Goal: Task Accomplishment & Management: Manage account settings

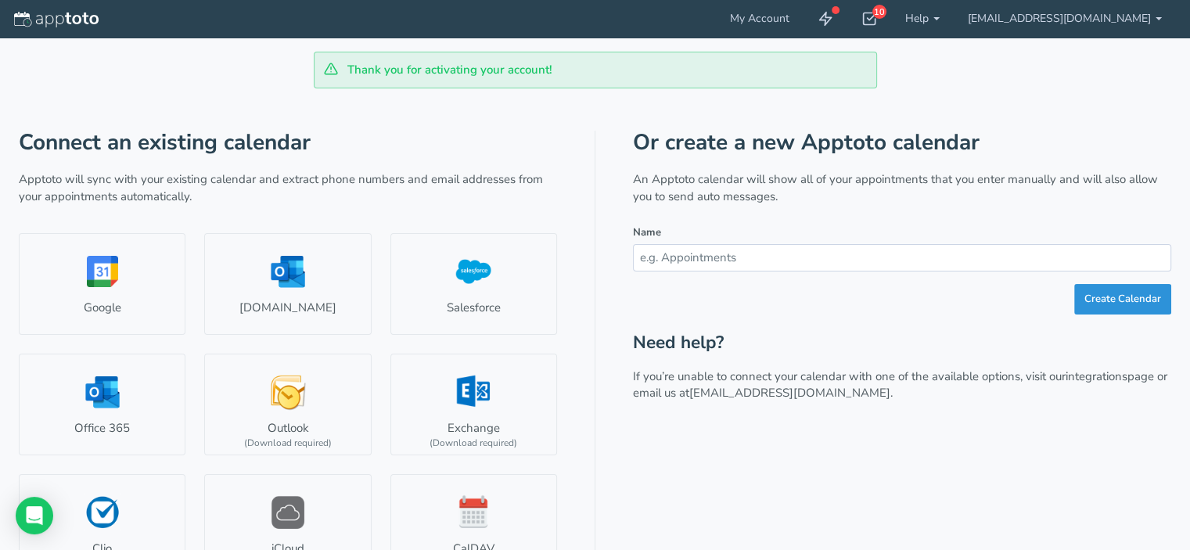
click at [1105, 306] on button "Create Calendar" at bounding box center [1122, 299] width 97 height 31
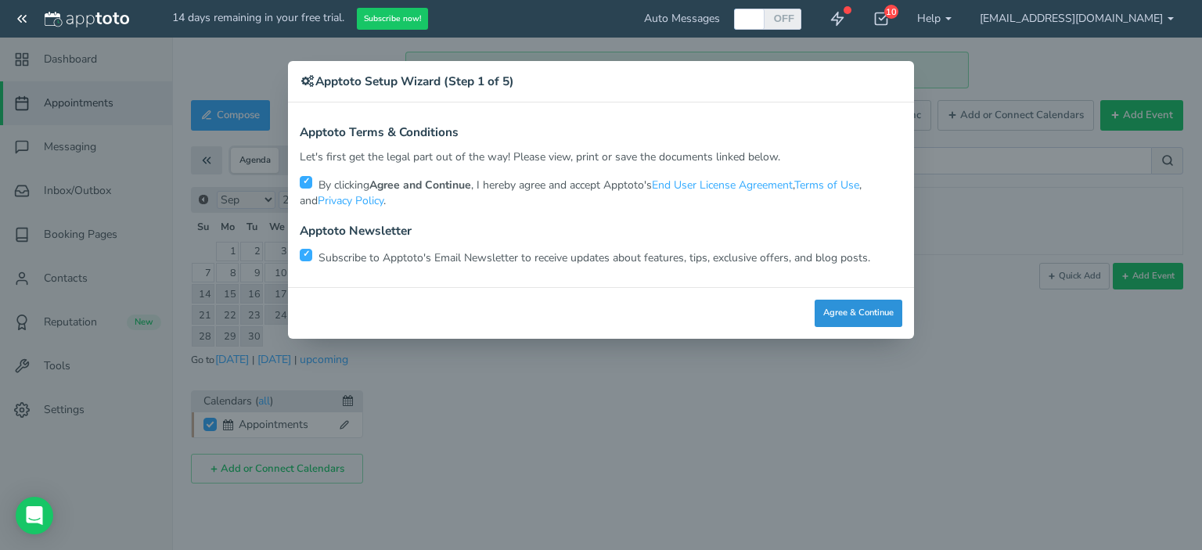
click at [829, 307] on button "Agree & Continue" at bounding box center [858, 313] width 88 height 27
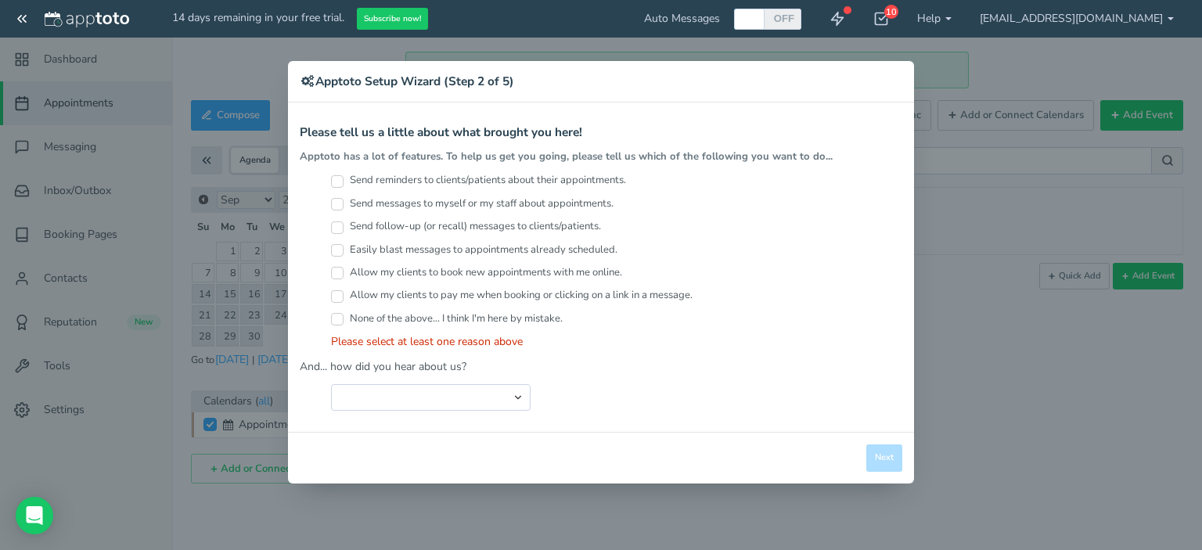
click at [344, 181] on label "Send reminders to clients/patients about their appointments." at bounding box center [478, 180] width 295 height 15
click at [343, 181] on input "Send reminders to clients/patients about their appointments." at bounding box center [337, 181] width 13 height 13
checkbox input "true"
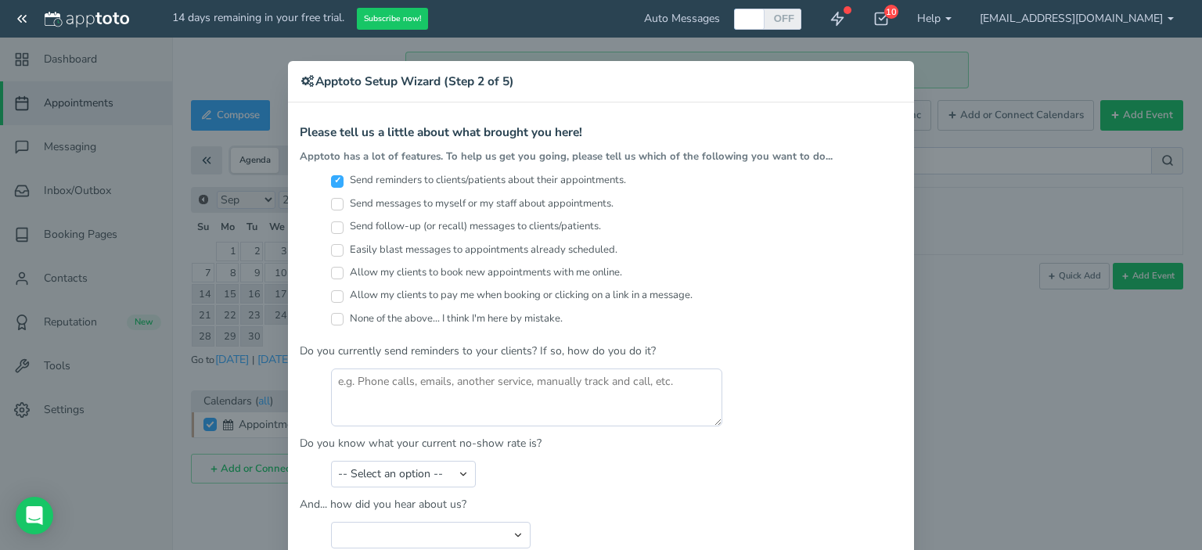
click at [334, 247] on input "Easily blast messages to appointments already scheduled." at bounding box center [337, 250] width 13 height 13
checkbox input "true"
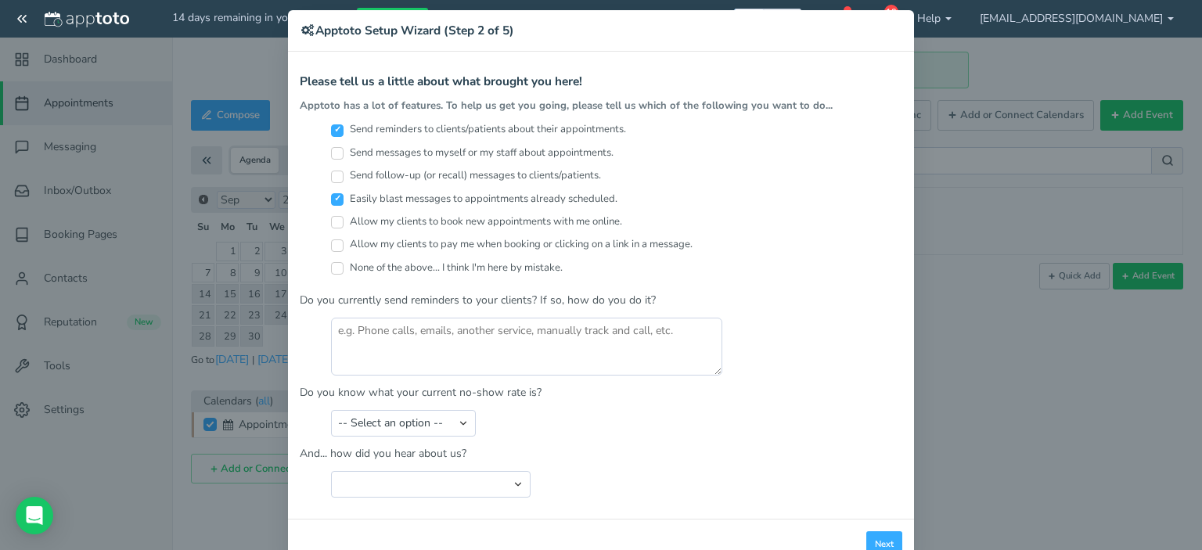
scroll to position [78, 0]
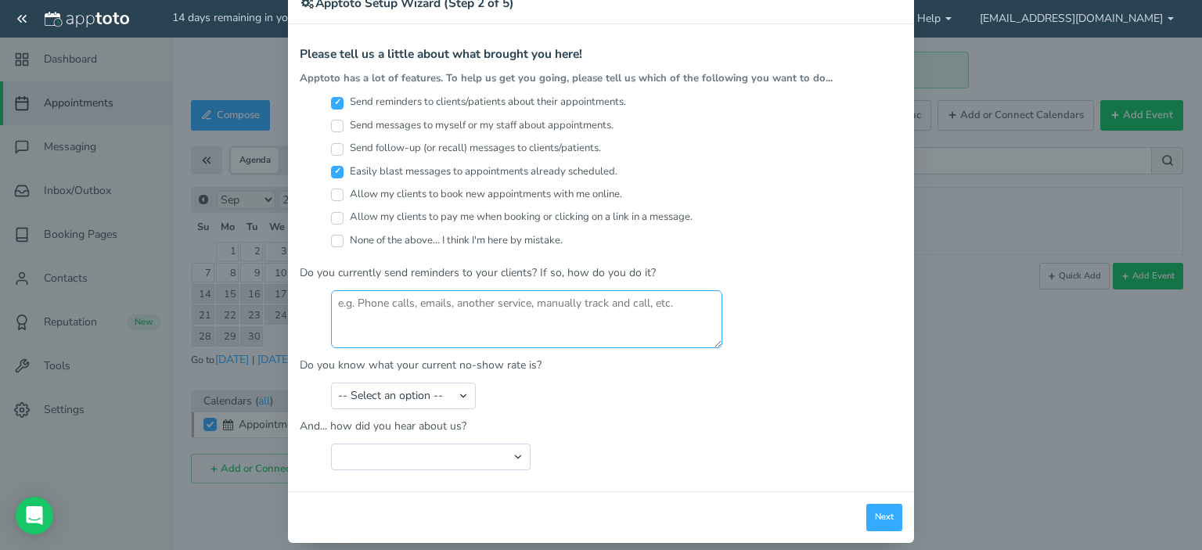
click at [378, 311] on textarea at bounding box center [526, 319] width 391 height 58
type textarea "NO"
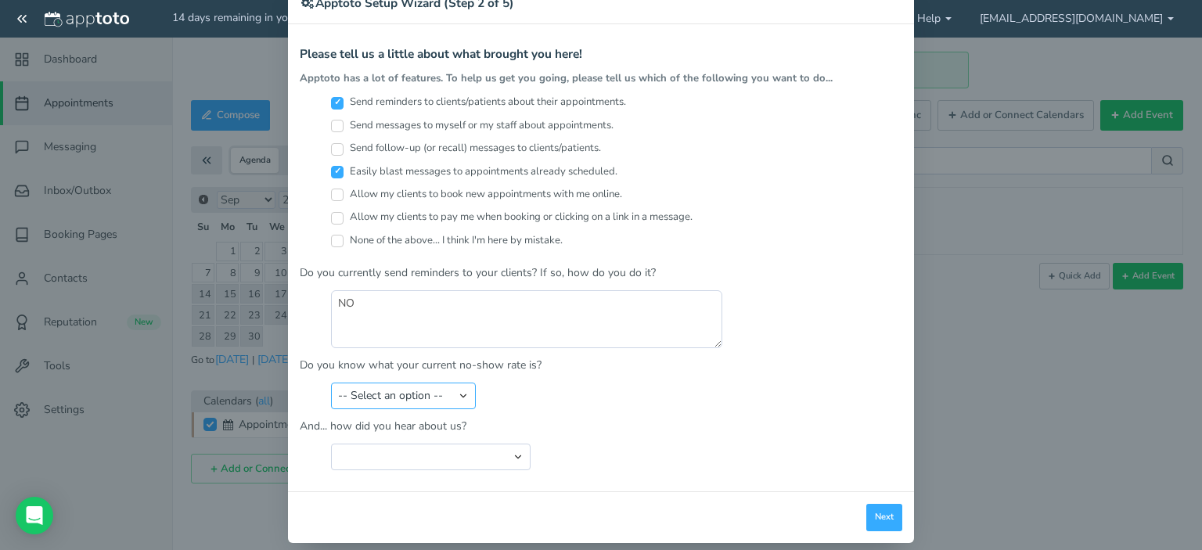
click at [447, 397] on select "-- Select an option -- Less than 5% 5-10% 10-20% 20-30% More than 30% Not sure" at bounding box center [403, 396] width 145 height 27
select select "string:Not sure"
click at [331, 383] on select "-- Select an option -- Less than 5% 5-10% 10-20% 20-30% More than 30% Not sure" at bounding box center [403, 396] width 145 height 27
click at [487, 459] on select "Search Engine (Google, Yahoo, Bing, etc.) Search Engine Advertisement Blog Post…" at bounding box center [430, 457] width 199 height 27
click at [440, 447] on select "Search Engine (Google, Yahoo, Bing, etc.) Search Engine Advertisement Blog Post…" at bounding box center [430, 457] width 199 height 27
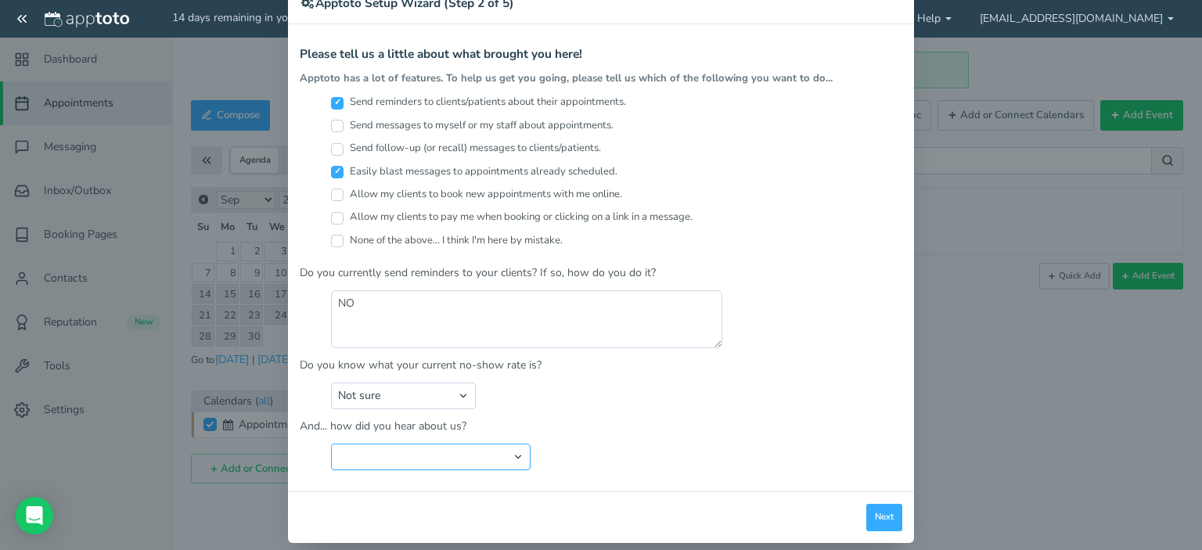
click at [514, 456] on select "Search Engine (Google, Yahoo, Bing, etc.) Search Engine Advertisement Blog Post…" at bounding box center [430, 457] width 199 height 27
select select "string:Other"
click at [331, 444] on select "Search Engine (Google, Yahoo, Bing, etc.) Search Engine Advertisement Blog Post…" at bounding box center [430, 457] width 199 height 27
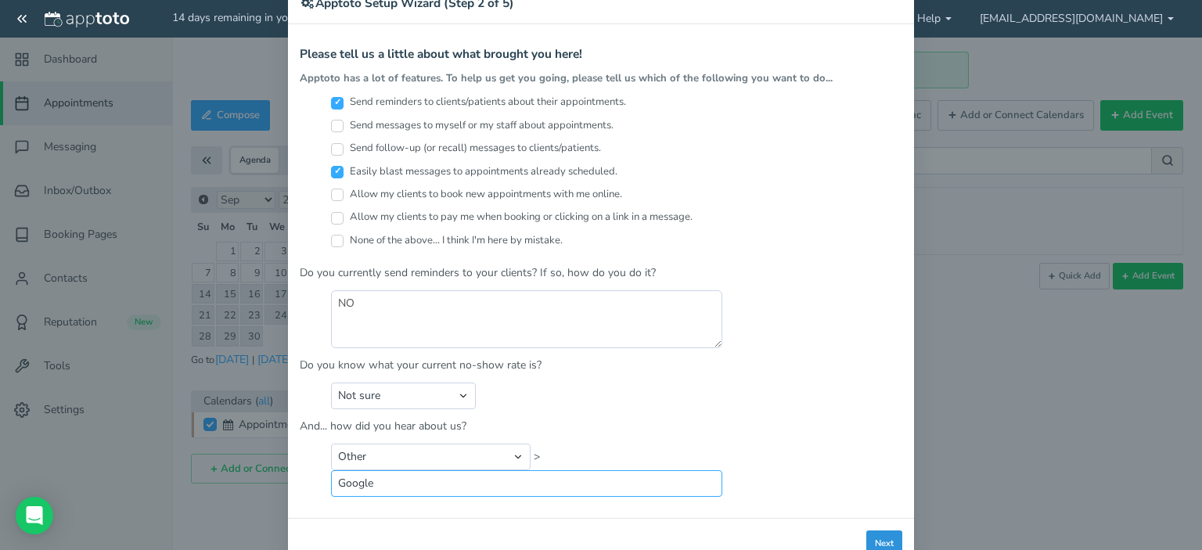
type input "Google"
click at [868, 534] on button "Next" at bounding box center [884, 543] width 36 height 27
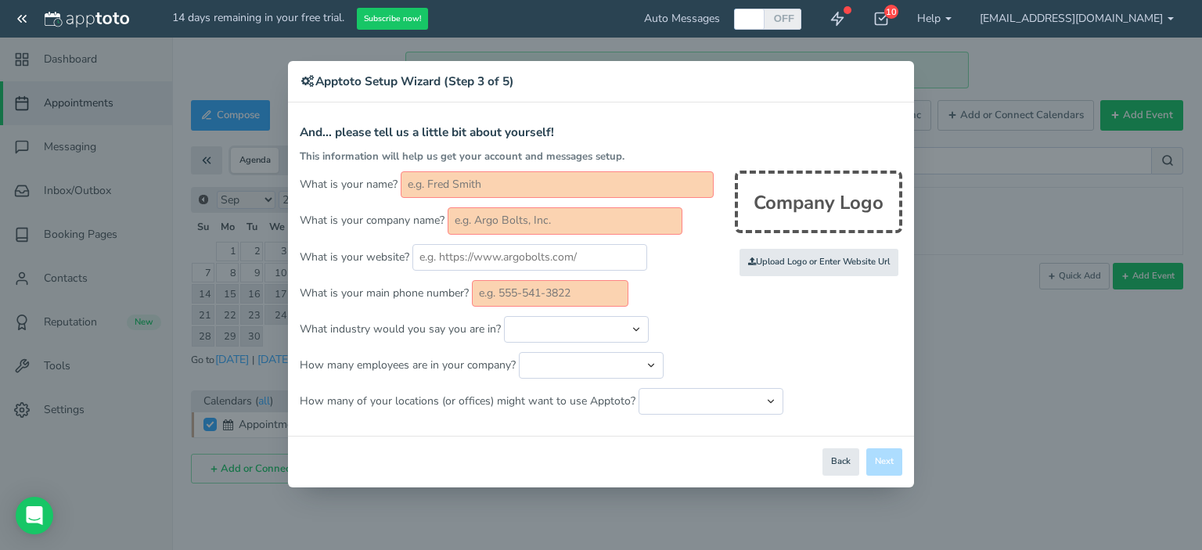
click at [454, 181] on input "text" at bounding box center [557, 184] width 313 height 27
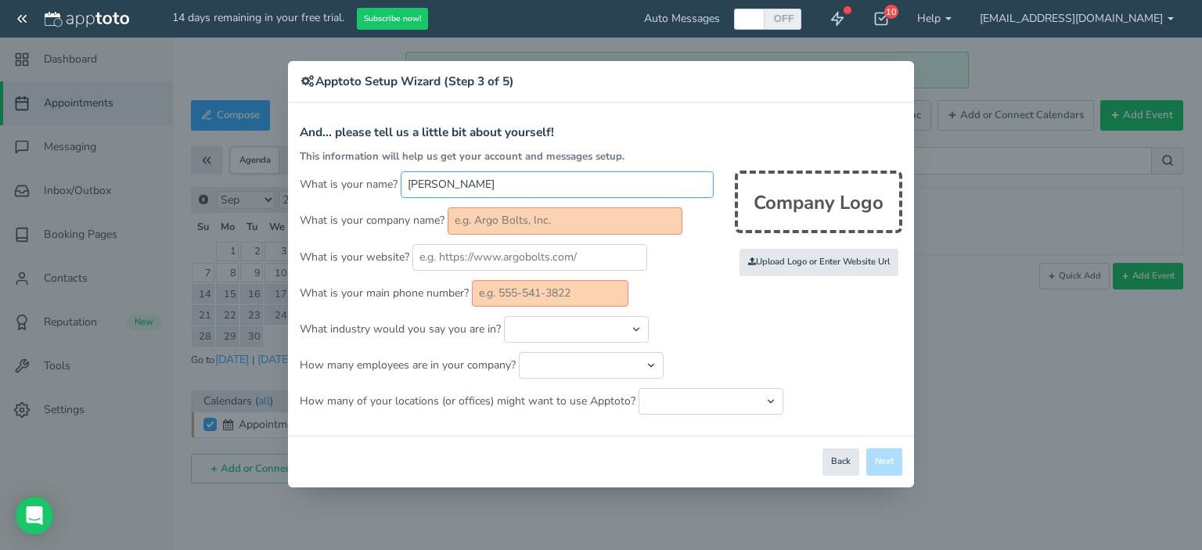
type input "[PERSON_NAME]"
type input "VIP Imaging"
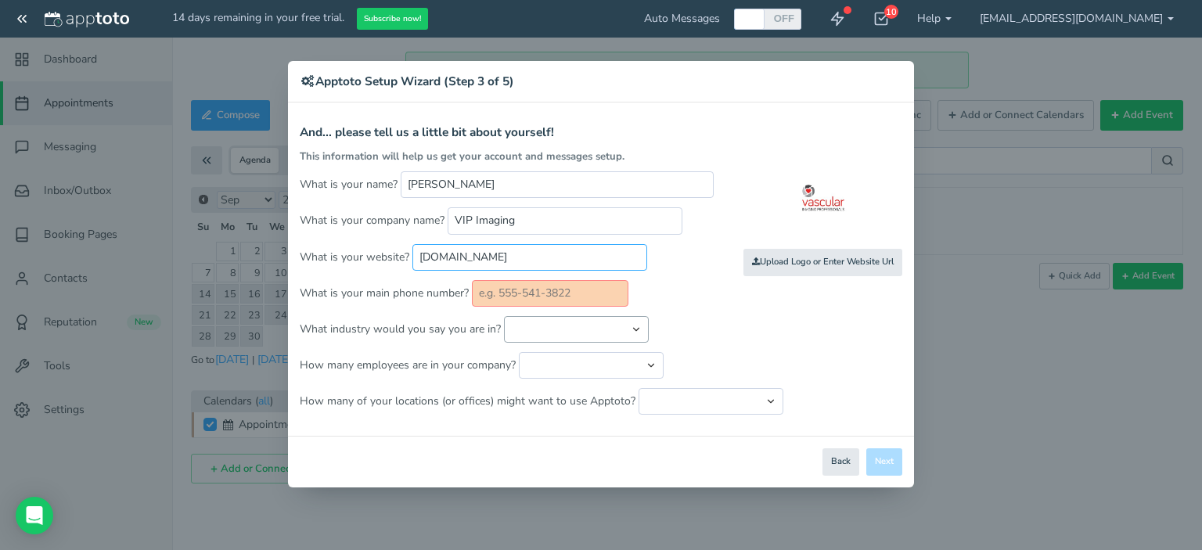
type input "[DOMAIN_NAME]"
click at [533, 324] on select "Automotive Cleaning Services Consulting Education - Classroom Education - Admis…" at bounding box center [576, 329] width 145 height 27
select select "string:Healthcare - Other"
click at [504, 316] on select "Automotive Cleaning Services Consulting Education - Classroom Education - Admis…" at bounding box center [576, 329] width 145 height 27
click at [591, 366] on select "Just me 1 to 5 6 to 10 11 to 25 26 to 50 51 to 100 101 to 500 501 to 1000 More …" at bounding box center [591, 365] width 145 height 27
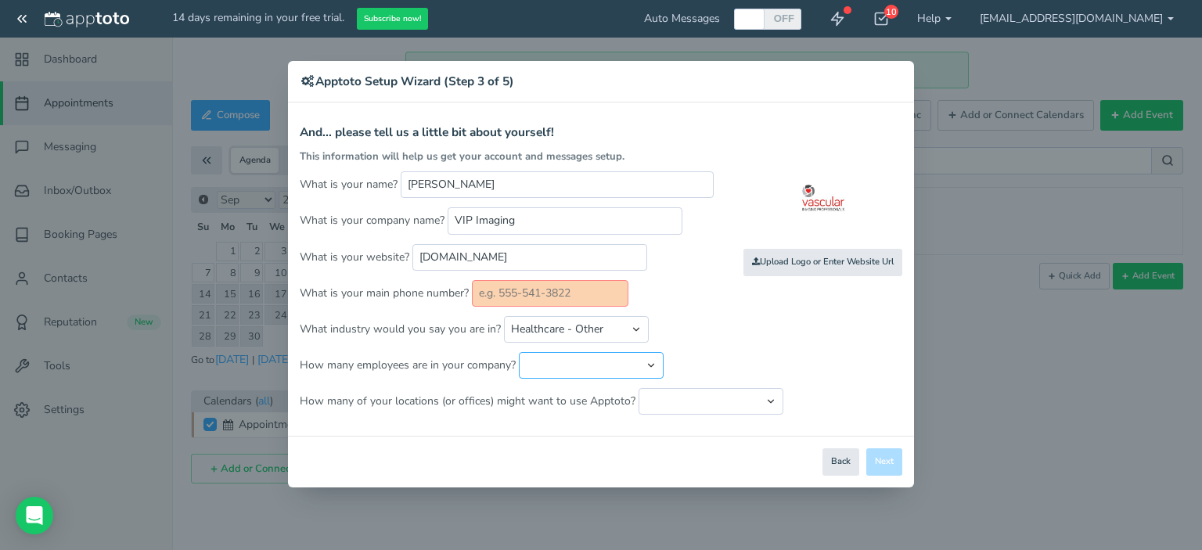
select select "string:11..25"
click at [519, 352] on select "Just me 1 to 5 6 to 10 11 to 25 26 to 50 51 to 100 101 to 500 501 to 1000 More …" at bounding box center [591, 365] width 145 height 27
click at [698, 407] on select "Just one location 2 3 4 5 6 to 10 11 to 25 26 to 50 More than 50" at bounding box center [710, 401] width 145 height 27
select select "string:1"
click at [638, 388] on select "Just one location 2 3 4 5 6 to 10 11 to 25 26 to 50 More than 50" at bounding box center [710, 401] width 145 height 27
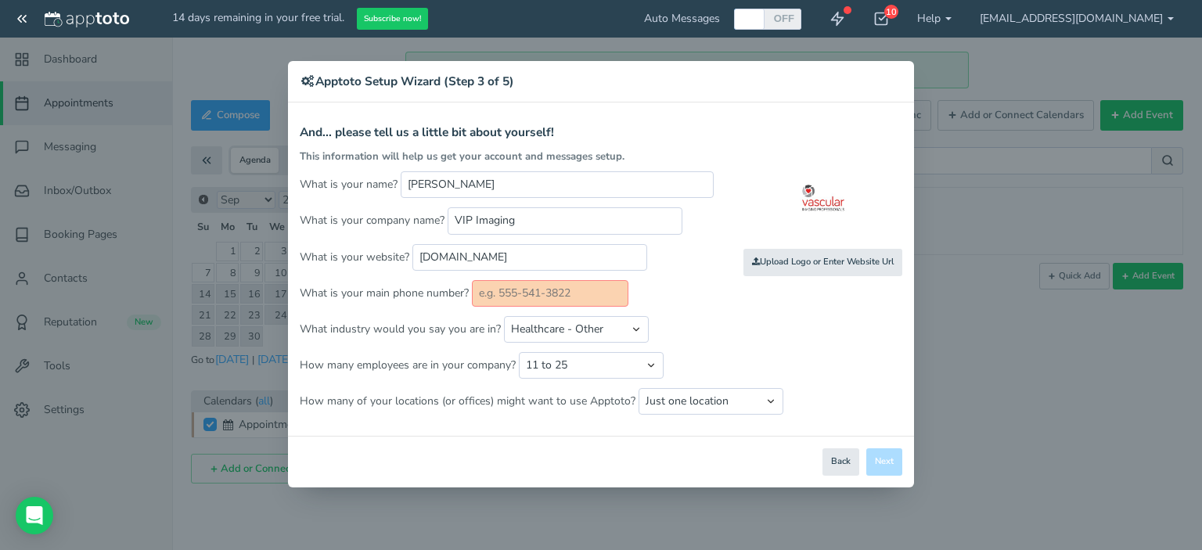
click at [768, 475] on div "Close Logout Cancel Back Saving! Save Done Next Agree & Continue" at bounding box center [601, 462] width 626 height 52
click at [529, 300] on input "text" at bounding box center [550, 293] width 156 height 27
type input "2"
click at [512, 282] on input "text" at bounding box center [550, 293] width 156 height 27
type input "[PHONE_NUMBER]"
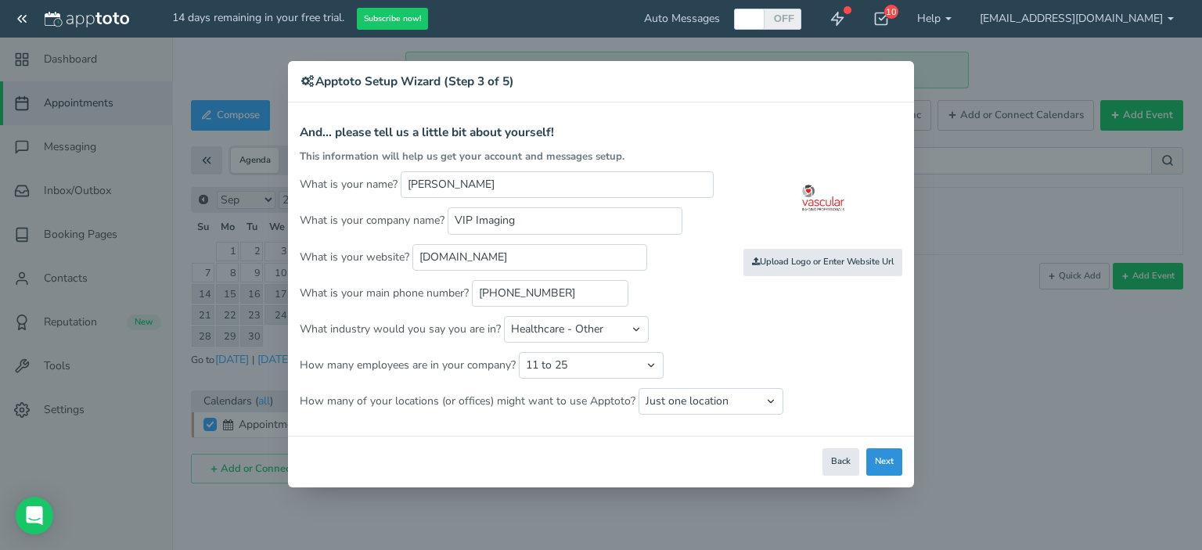
click at [889, 454] on button "Next" at bounding box center [884, 461] width 36 height 27
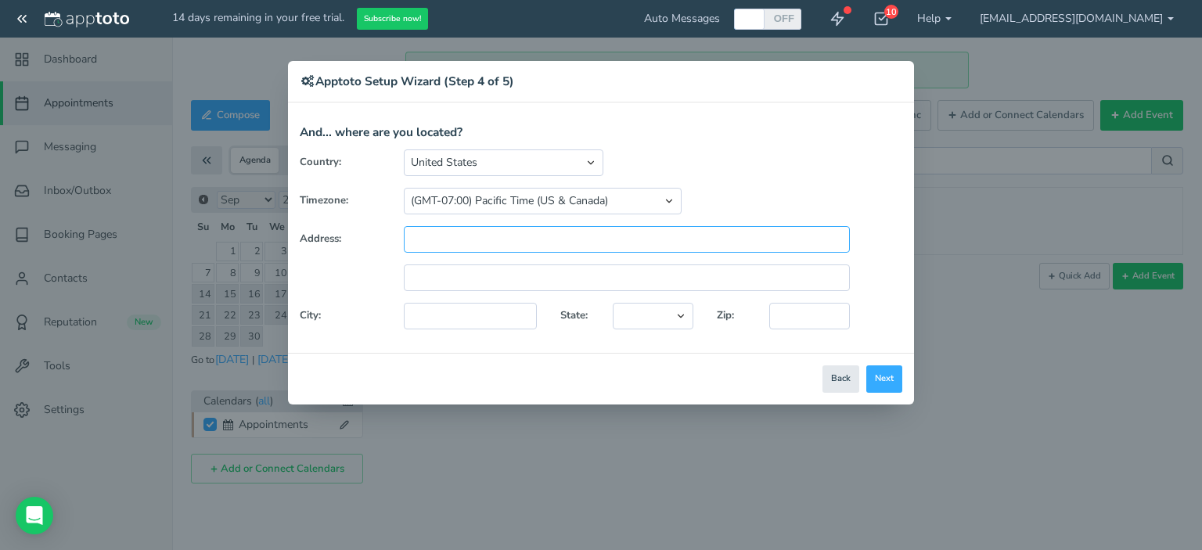
click at [531, 240] on input "text" at bounding box center [627, 239] width 446 height 27
type input "[STREET_ADDRESS][PERSON_NAME]"
type input "[GEOGRAPHIC_DATA]"
select select "string:CA"
type input "92806"
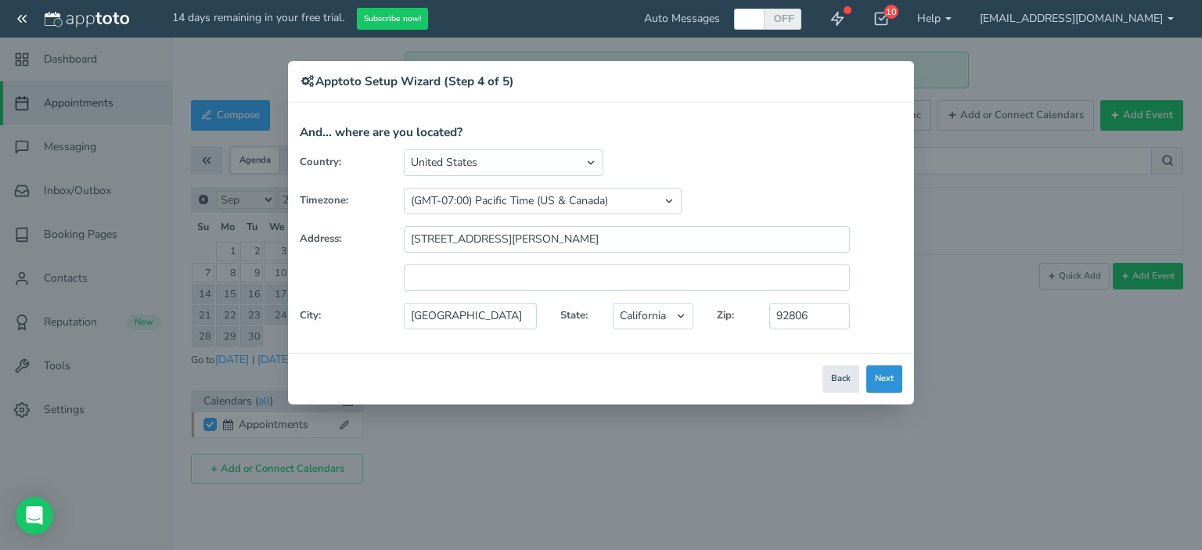
click at [882, 369] on button "Next" at bounding box center [884, 378] width 36 height 27
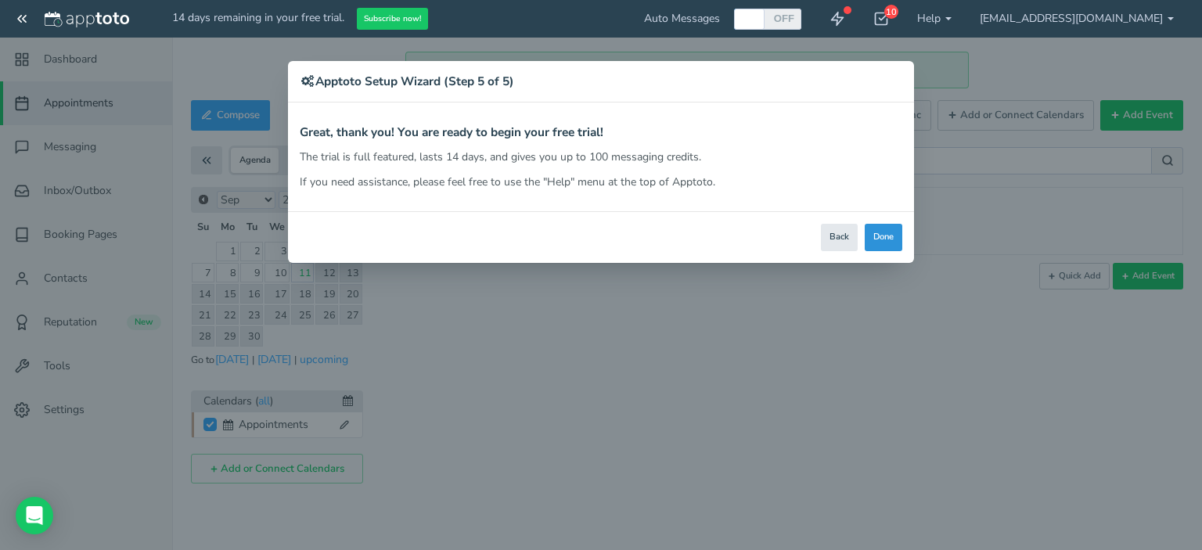
click at [885, 232] on button "Done" at bounding box center [883, 237] width 38 height 27
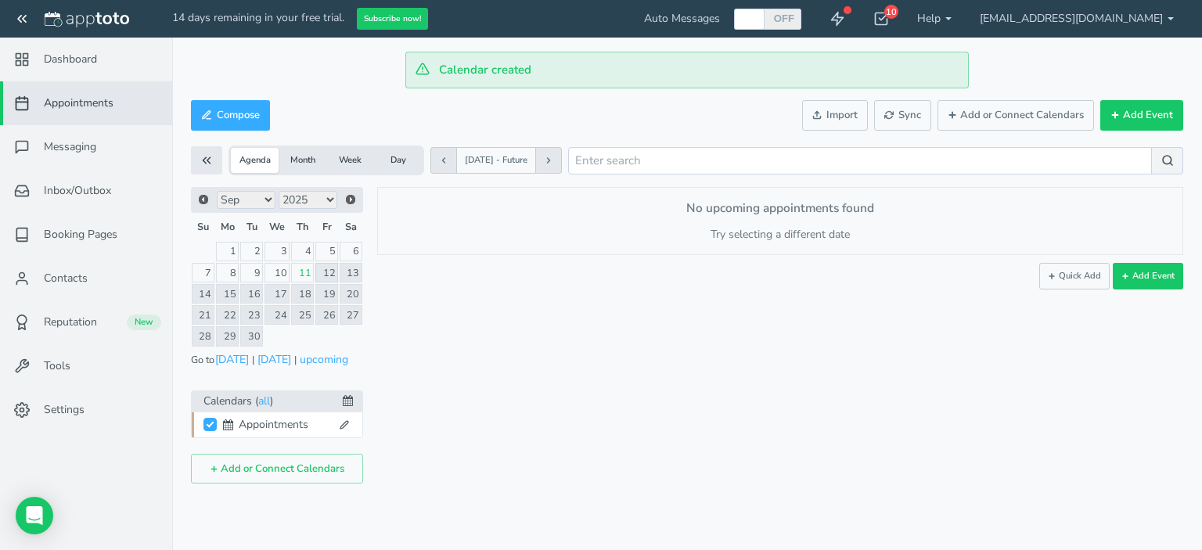
click at [326, 265] on link "12" at bounding box center [326, 273] width 23 height 20
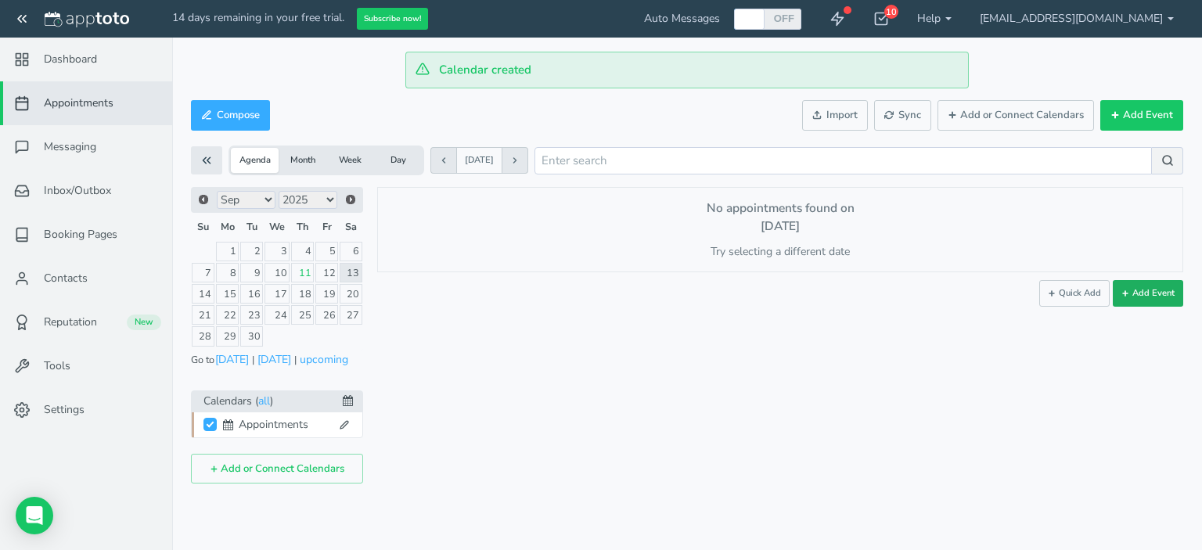
click at [1134, 288] on button "Add Event" at bounding box center [1147, 293] width 70 height 27
type input "[DATE]"
type input "10:00am"
type input "[DATE]"
type input "11:00am"
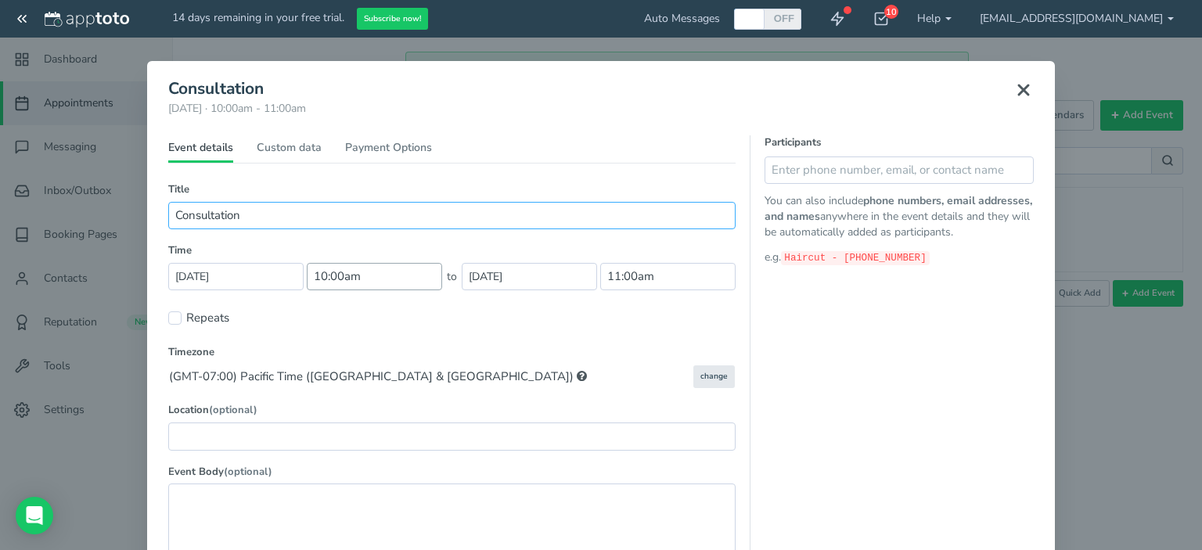
type input "Consultation"
click at [372, 280] on input "10:00am" at bounding box center [374, 276] width 135 height 27
click at [344, 393] on li "12:00 pm" at bounding box center [336, 396] width 69 height 13
type input "12:00 pm"
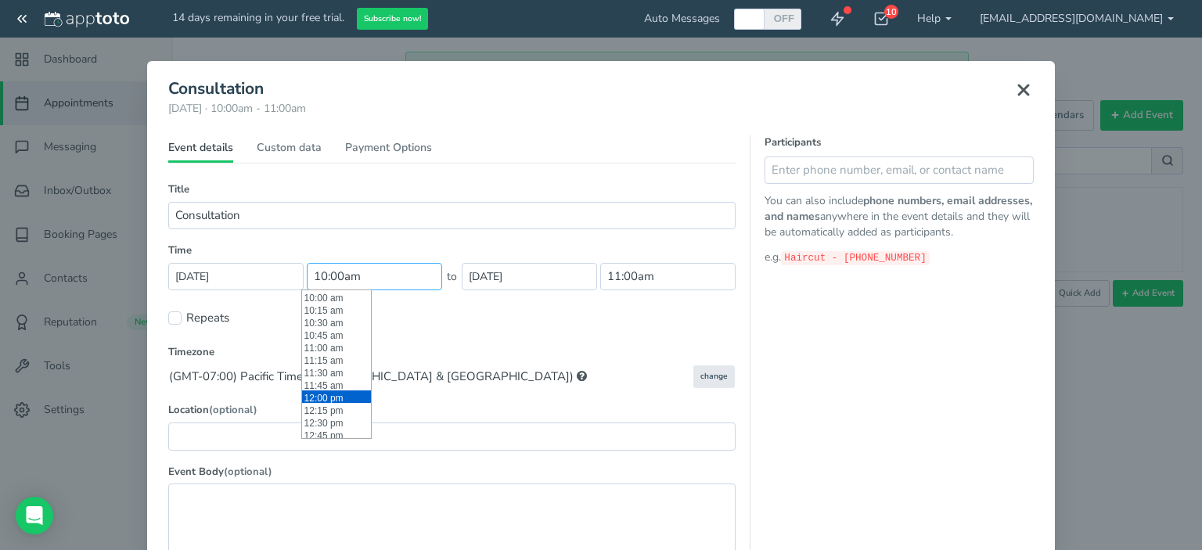
type input "1:00pm"
click at [554, 349] on label "Timezone" at bounding box center [451, 352] width 567 height 15
click at [713, 379] on button "change" at bounding box center [713, 376] width 41 height 23
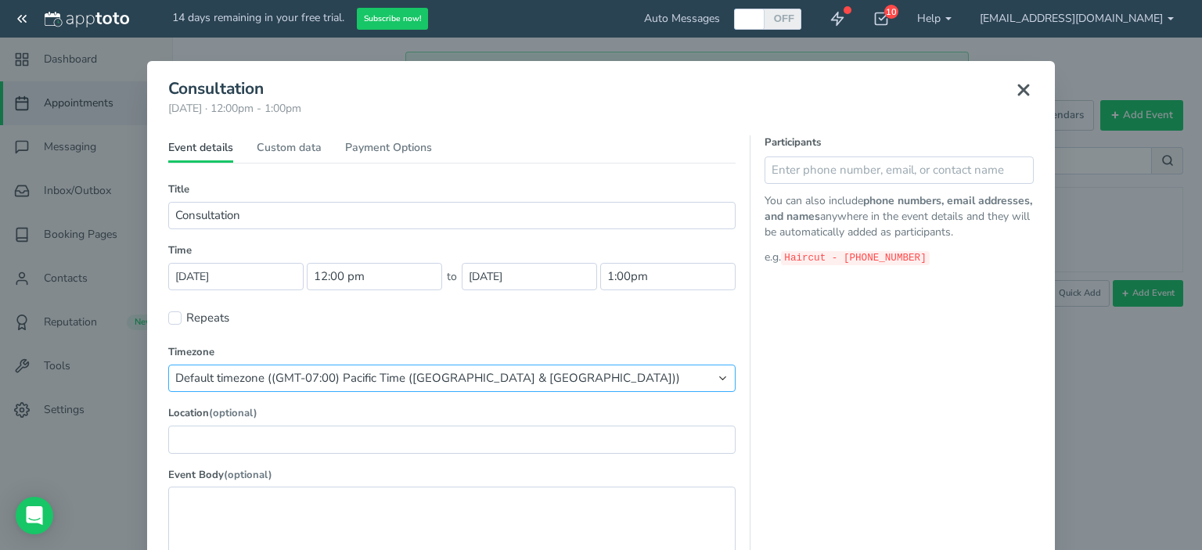
click at [628, 383] on select "Default timezone ((GMT-07:00) Pacific Time (US & Canada)) (GMT-10:00) Hawaii (G…" at bounding box center [451, 378] width 567 height 27
select select "string:[GEOGRAPHIC_DATA]/[GEOGRAPHIC_DATA]"
click at [168, 365] on select "Default timezone ((GMT-07:00) Pacific Time (US & Canada)) (GMT-10:00) Hawaii (G…" at bounding box center [451, 378] width 567 height 27
type input "2:00pm"
type input "3:00pm"
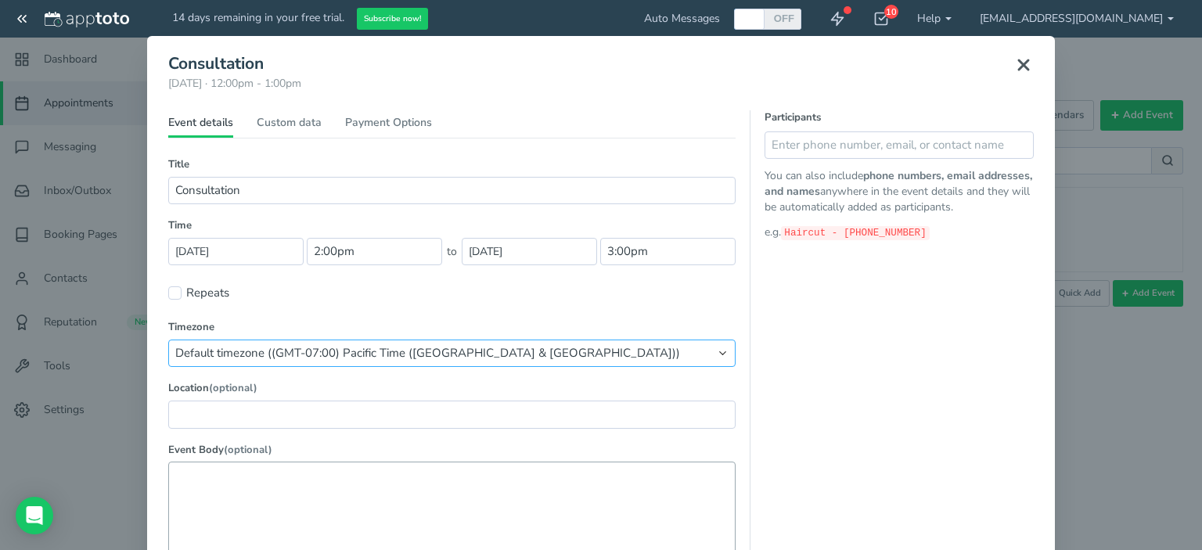
scroll to position [0, 0]
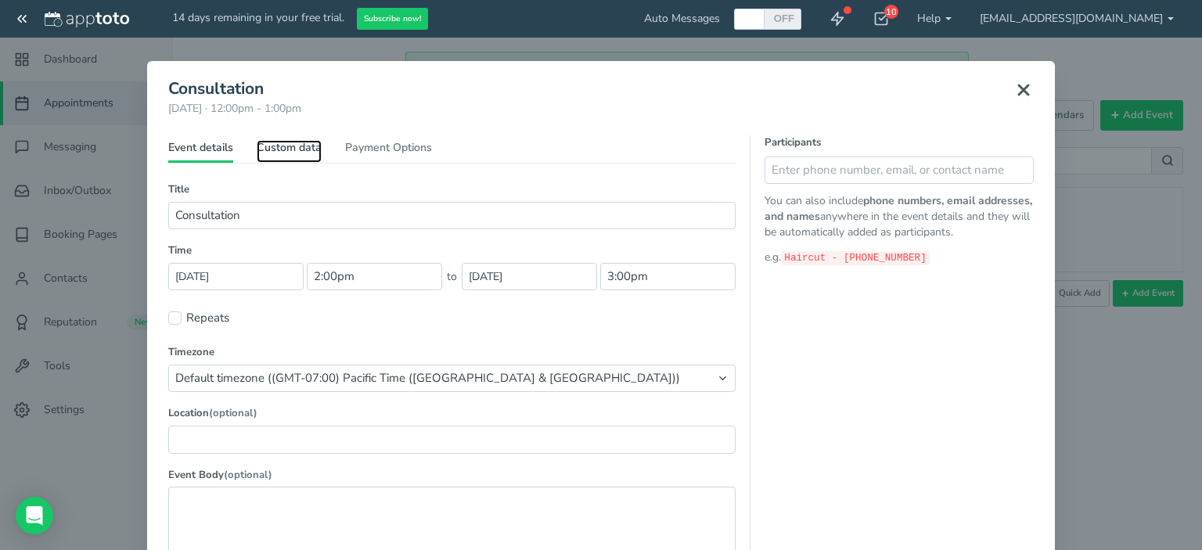
click at [305, 149] on link "Custom data" at bounding box center [289, 151] width 65 height 23
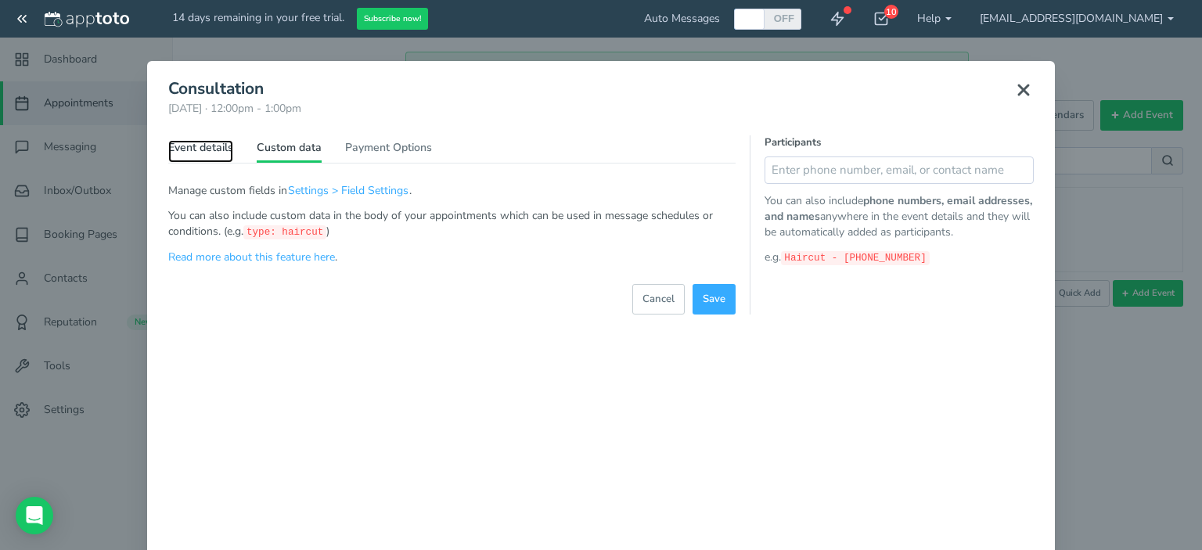
click at [201, 145] on link "Event details" at bounding box center [200, 151] width 65 height 23
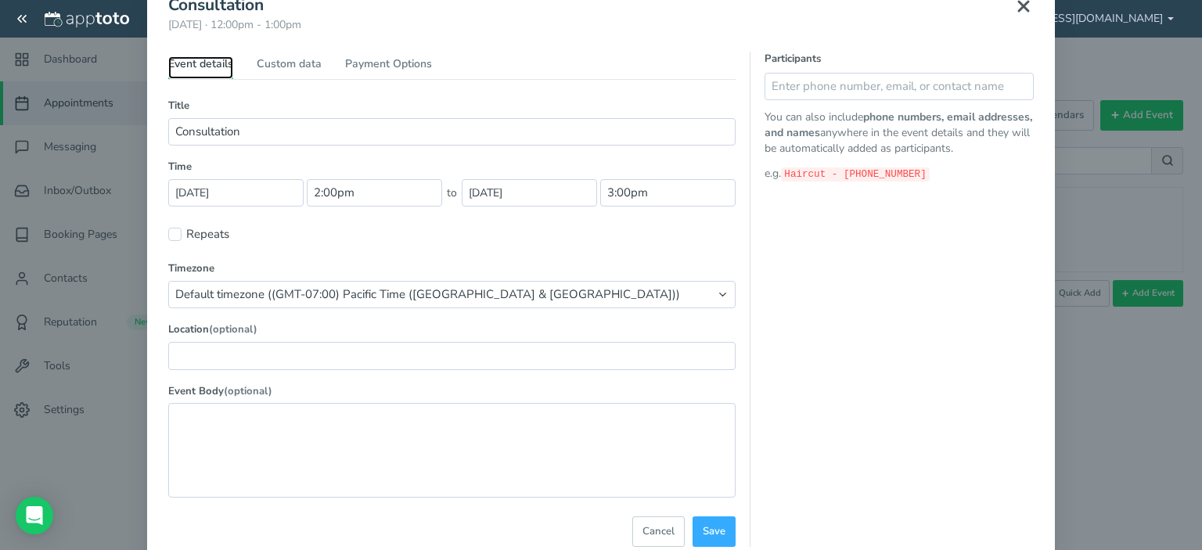
scroll to position [135, 0]
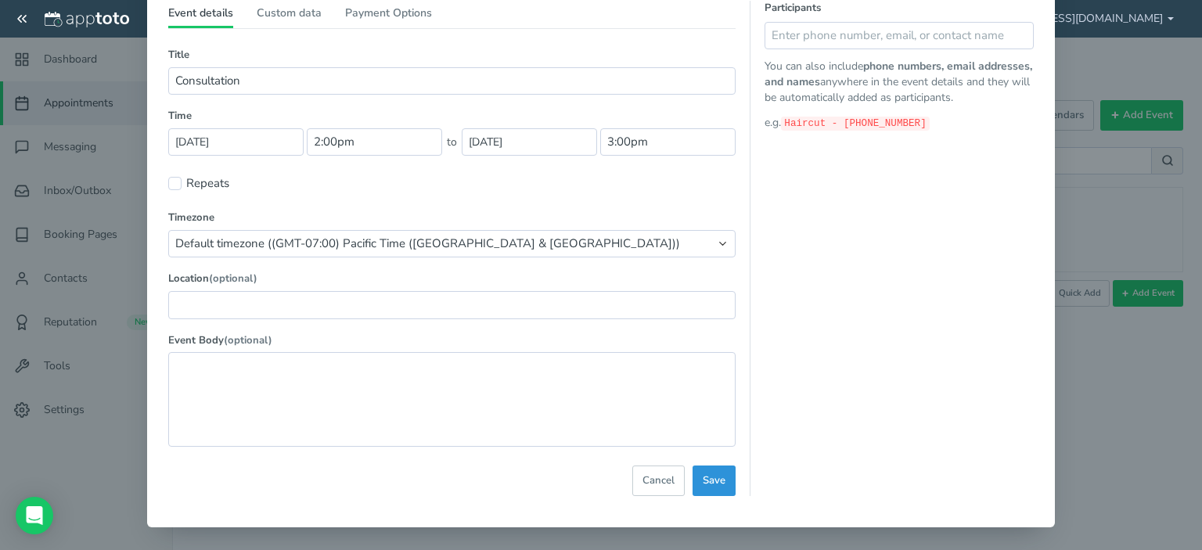
click at [706, 474] on span "Save" at bounding box center [713, 480] width 23 height 15
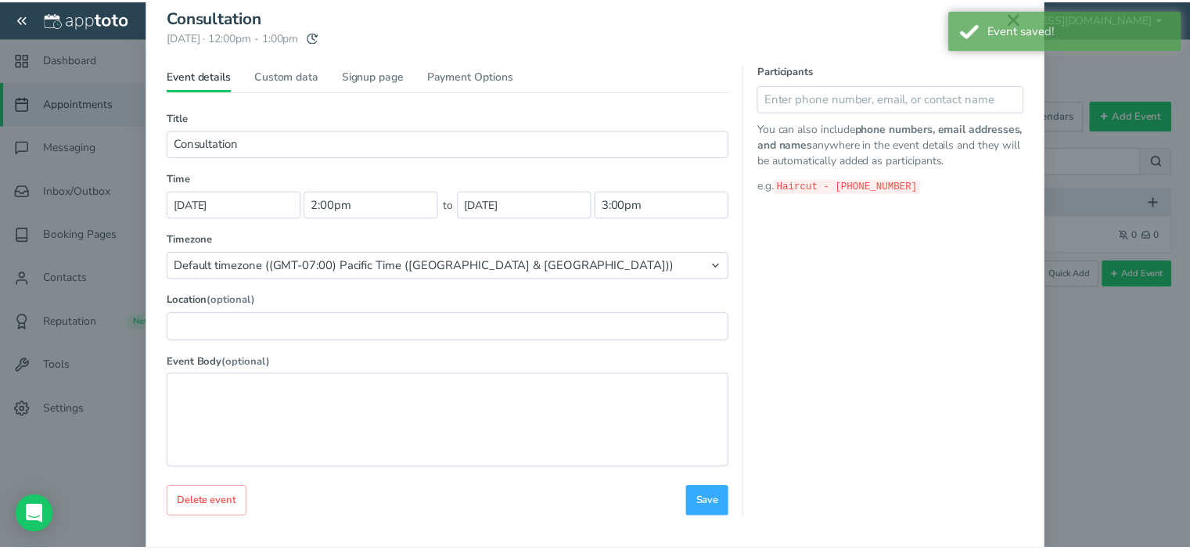
scroll to position [0, 0]
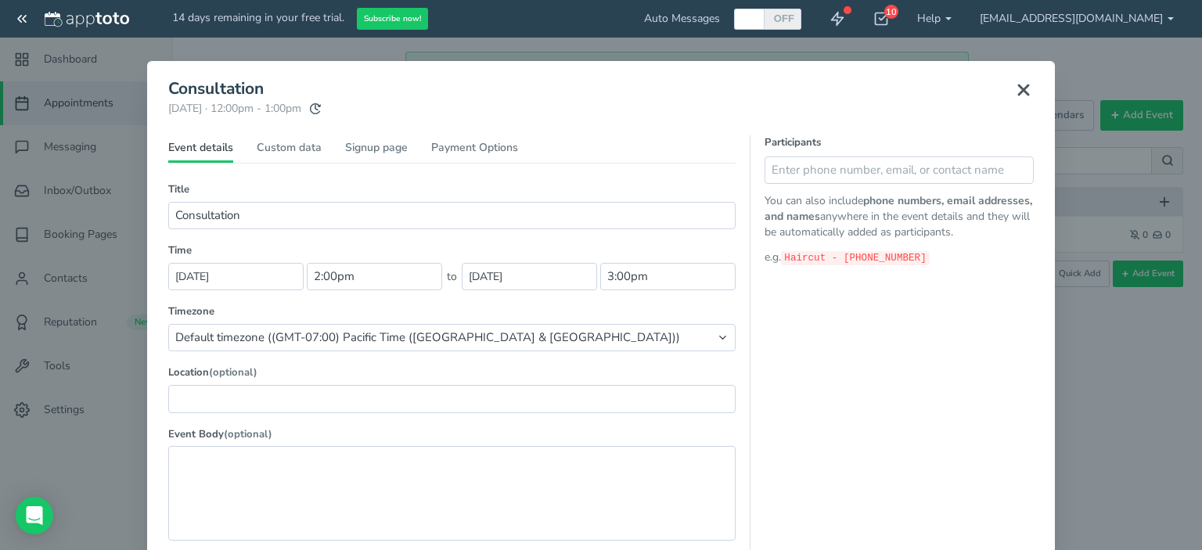
click at [1024, 95] on icon at bounding box center [1023, 90] width 19 height 19
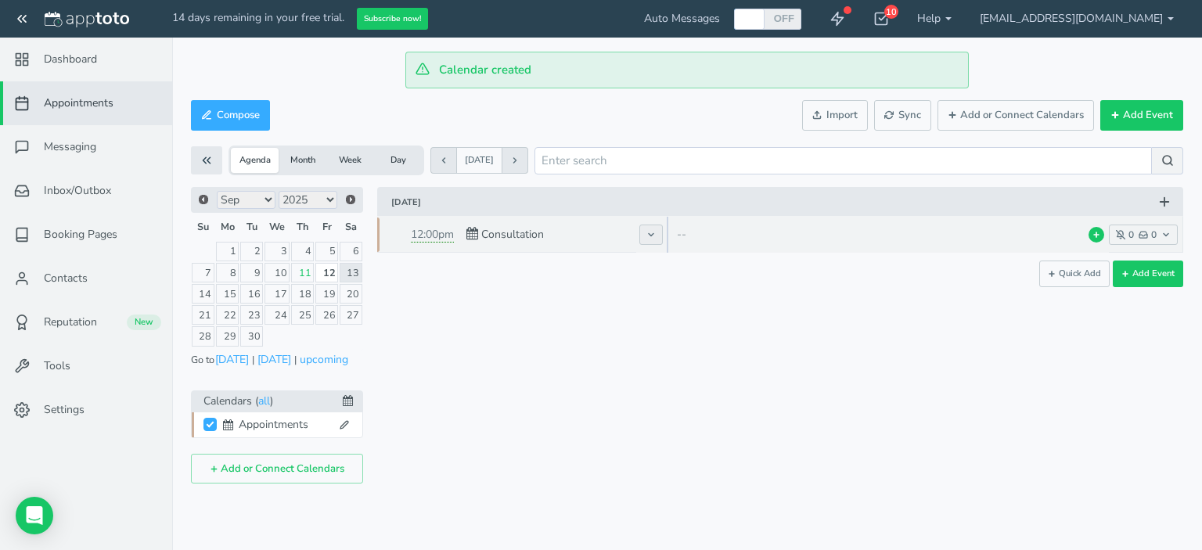
click at [656, 232] on button at bounding box center [650, 235] width 23 height 20
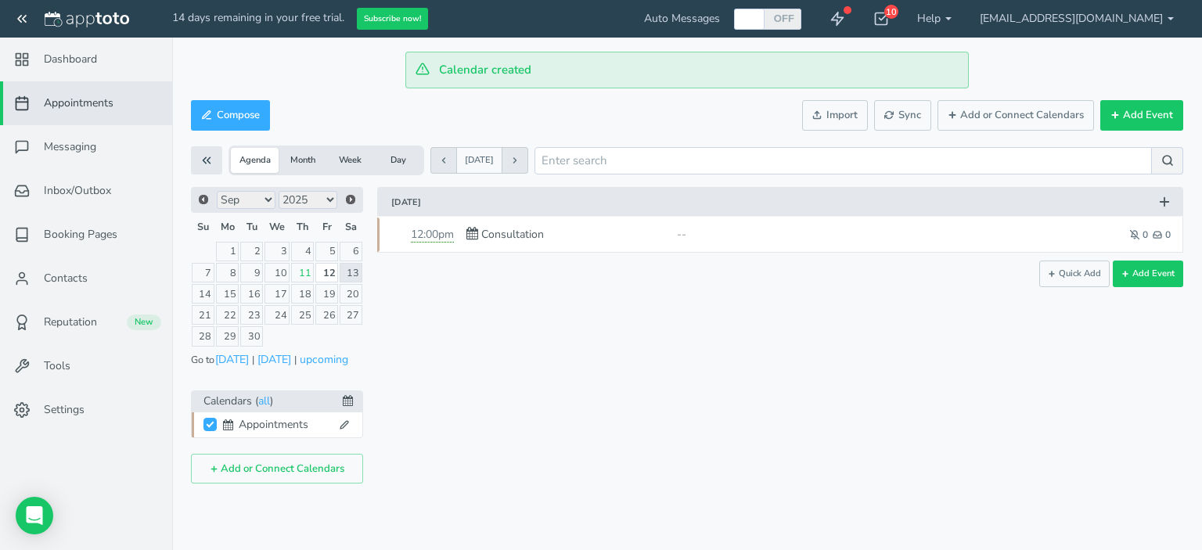
click at [776, 365] on div "× Consultation Friday, September 12th · 12:00pm - 1:00pm Public reschedule link…" at bounding box center [773, 335] width 820 height 296
click at [88, 148] on span "Messaging" at bounding box center [70, 147] width 52 height 16
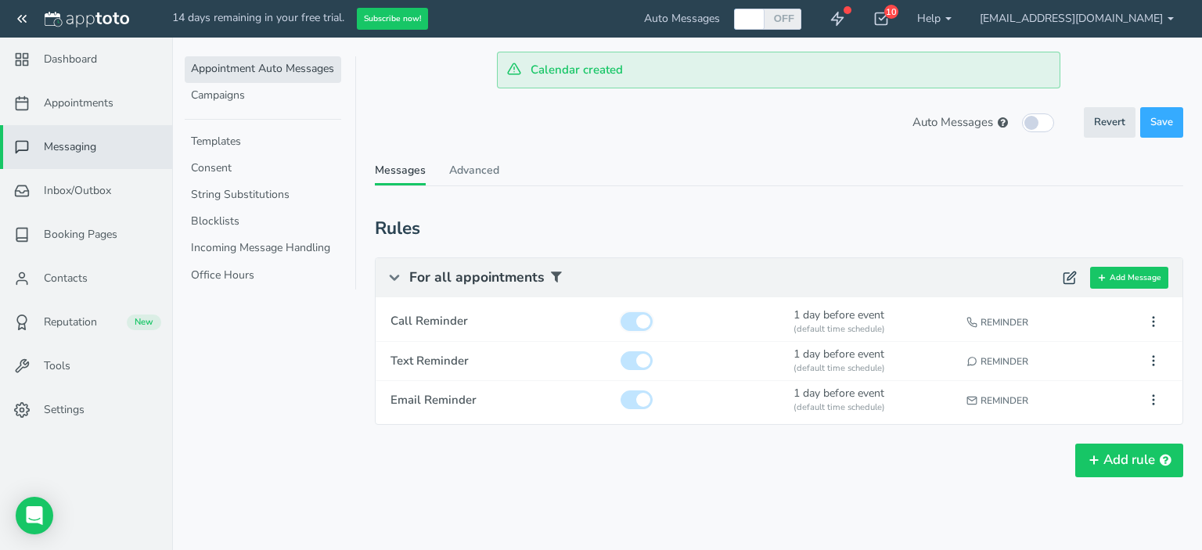
click at [638, 319] on input "checkbox" at bounding box center [636, 321] width 32 height 19
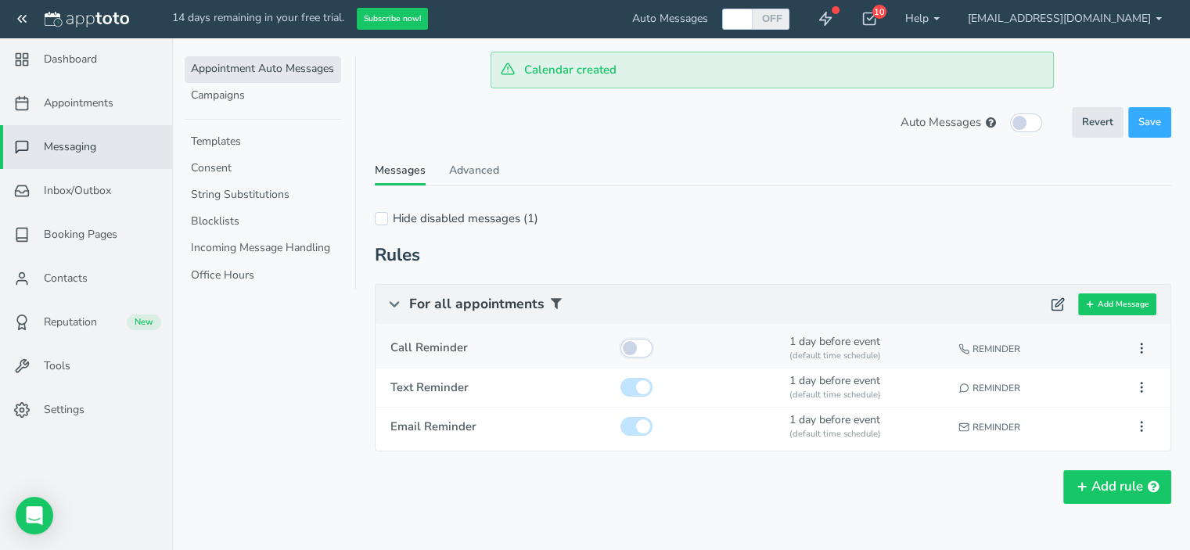
click at [645, 345] on input "checkbox" at bounding box center [636, 348] width 32 height 19
checkbox input "true"
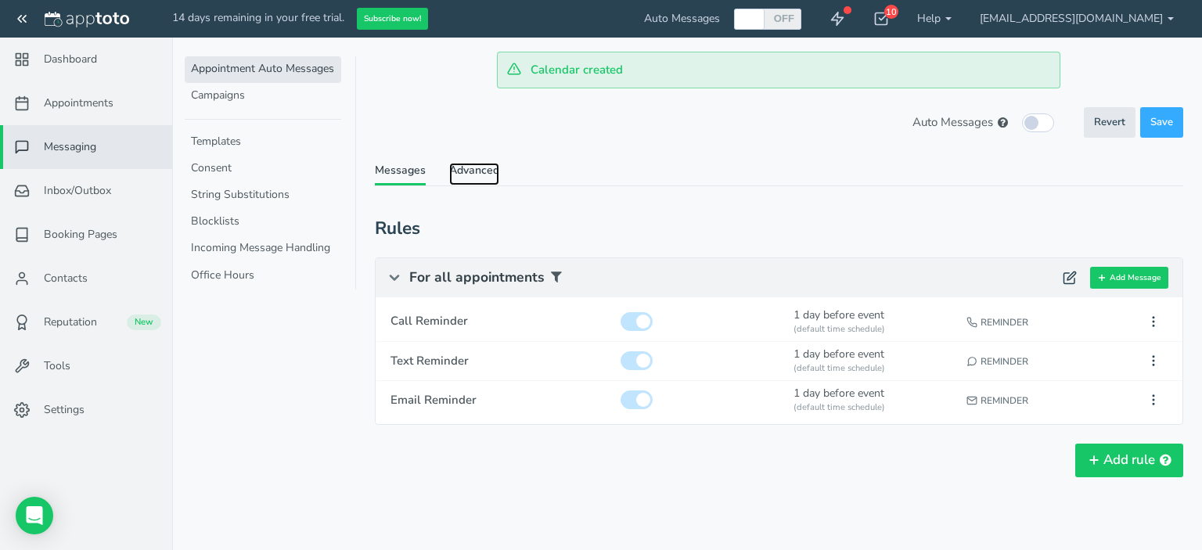
click at [462, 167] on link "Advanced" at bounding box center [474, 174] width 50 height 23
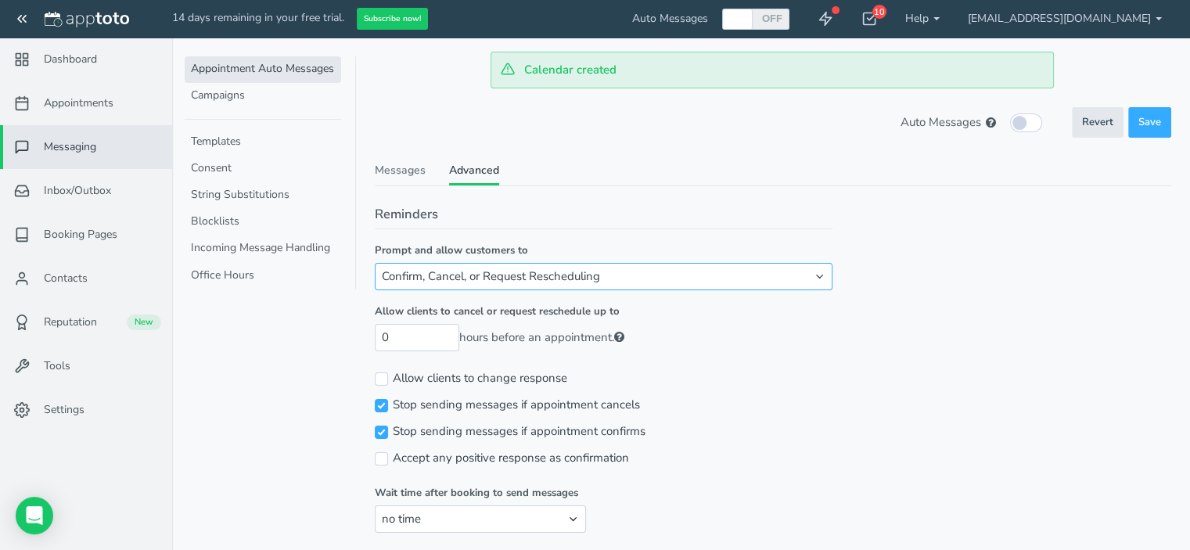
click at [735, 277] on select "Confirm, Cancel, or Request Rescheduling Confirm or Cancel Confirm or Request R…" at bounding box center [604, 276] width 458 height 27
select select "number:3"
click at [375, 263] on select "Confirm, Cancel, or Request Rescheduling Confirm or Cancel Confirm or Request R…" at bounding box center [604, 276] width 458 height 27
click at [391, 337] on input "0" at bounding box center [417, 337] width 84 height 27
type input "24"
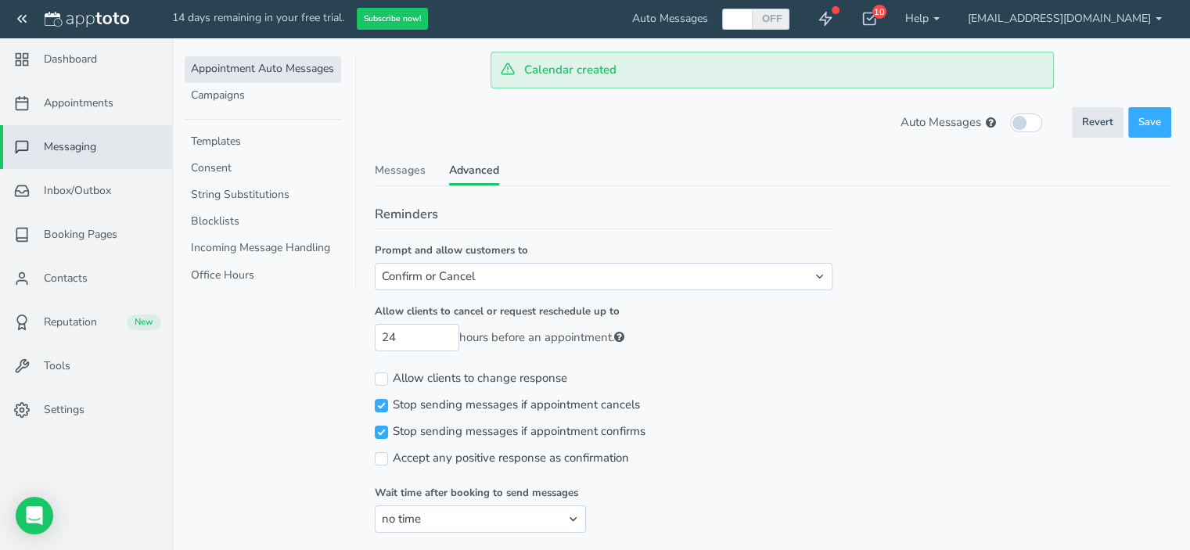
click at [766, 440] on div "Stop sending messages if appointment confirms" at bounding box center [604, 432] width 458 height 27
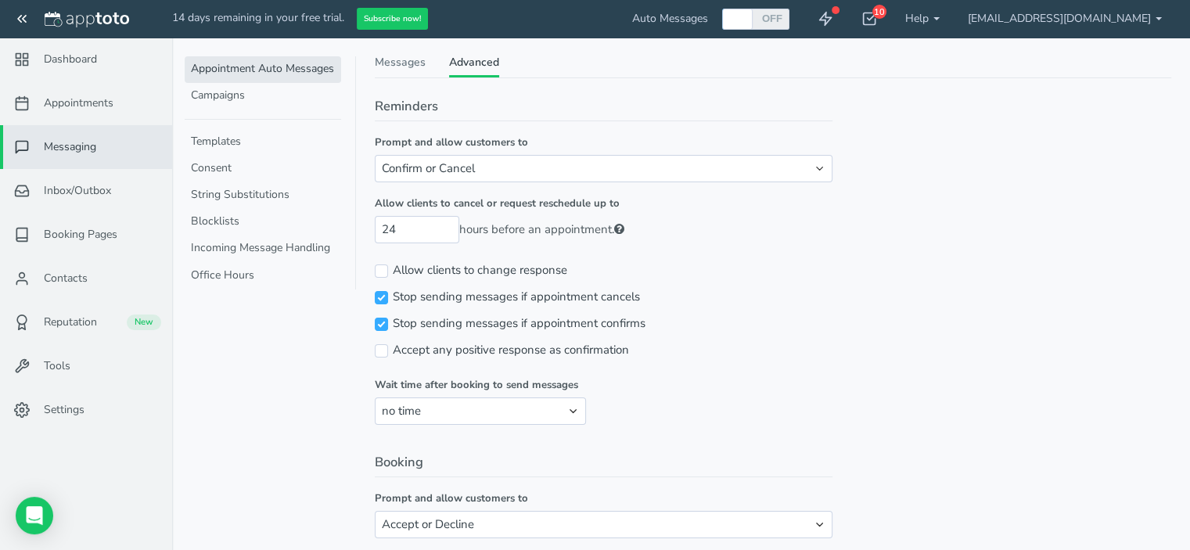
scroll to position [156, 0]
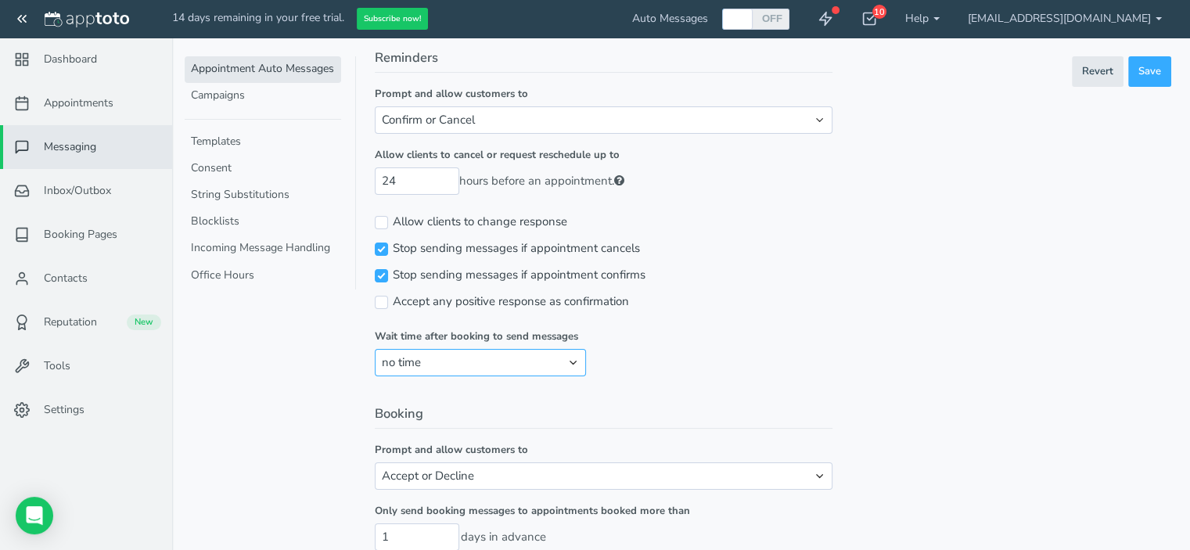
click at [573, 362] on select "no time 1 hour 1 day 2 days" at bounding box center [480, 362] width 211 height 27
click at [670, 359] on fieldset "Reminders Prompt and allow customers to Confirm, Cancel, or Request Reschedulin…" at bounding box center [604, 213] width 458 height 328
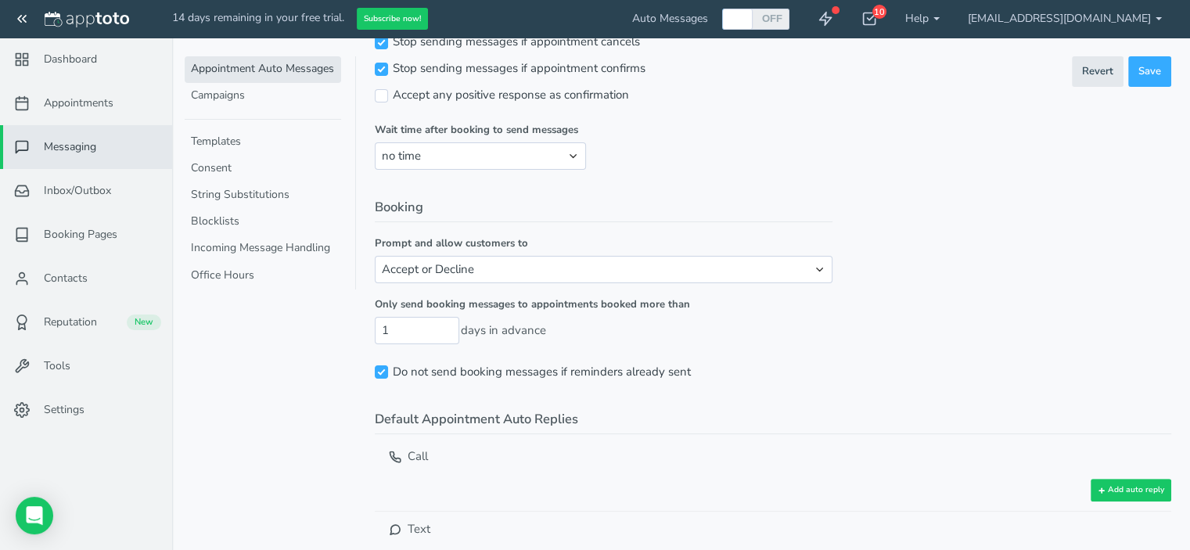
scroll to position [391, 0]
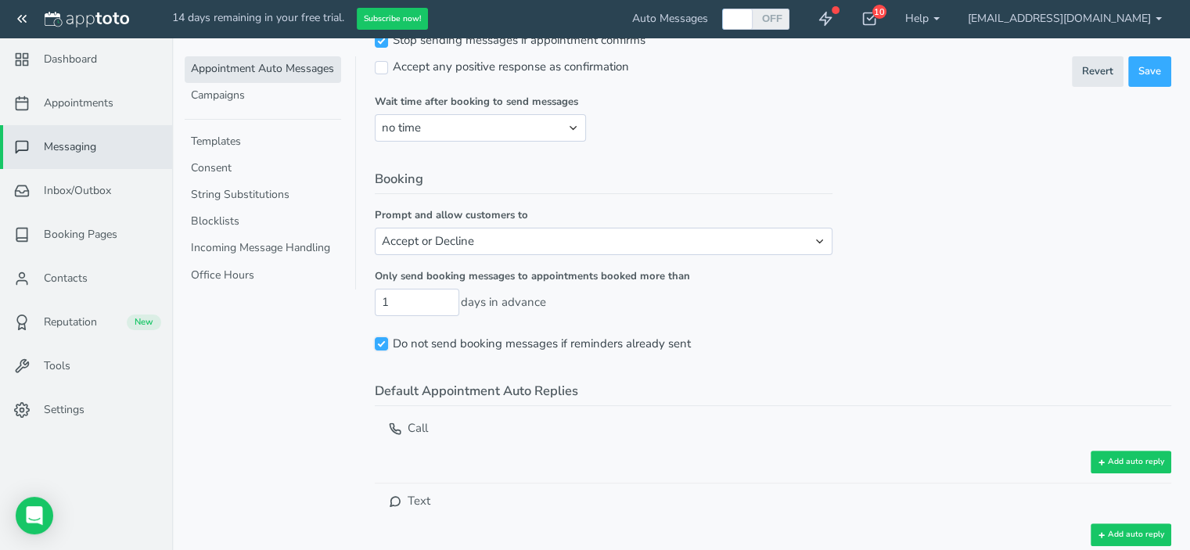
click at [384, 337] on input "Do not send booking messages if reminders already sent" at bounding box center [381, 343] width 13 height 13
checkbox input "false"
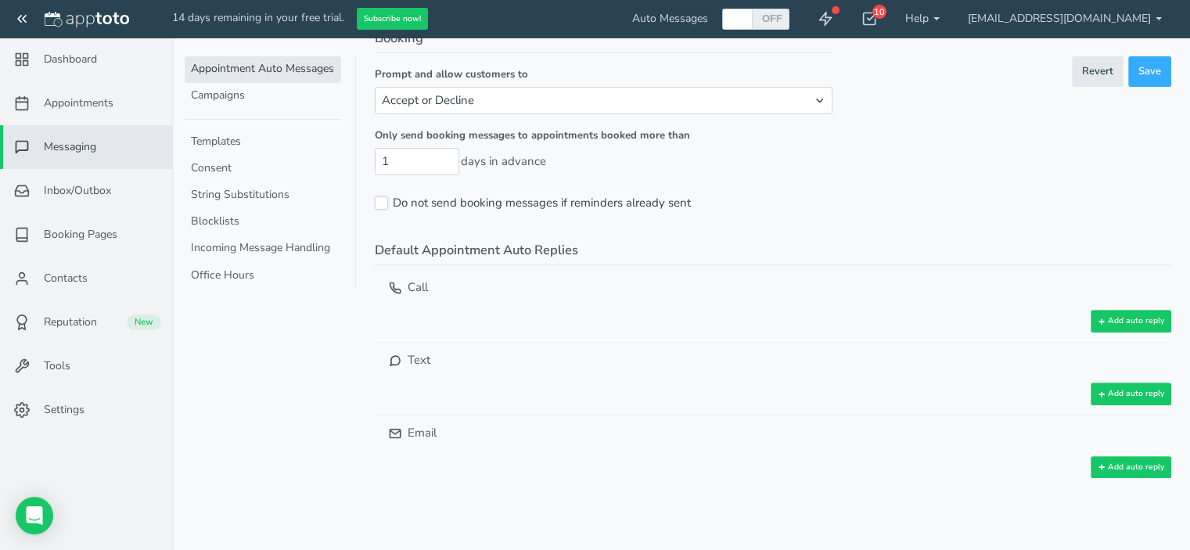
scroll to position [533, 0]
click at [1148, 68] on span "Save" at bounding box center [1149, 71] width 23 height 15
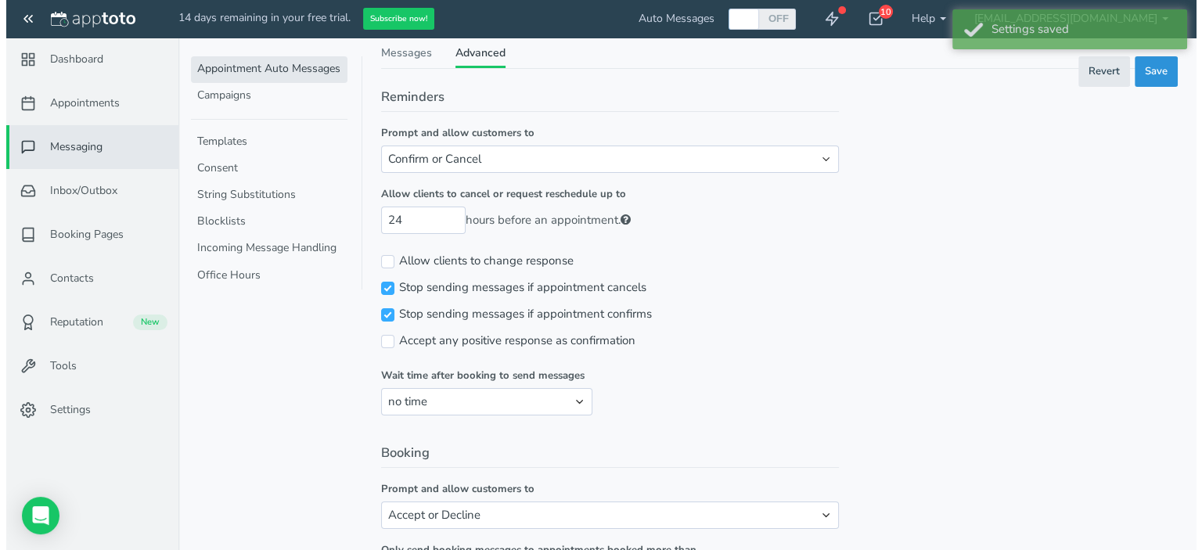
scroll to position [0, 0]
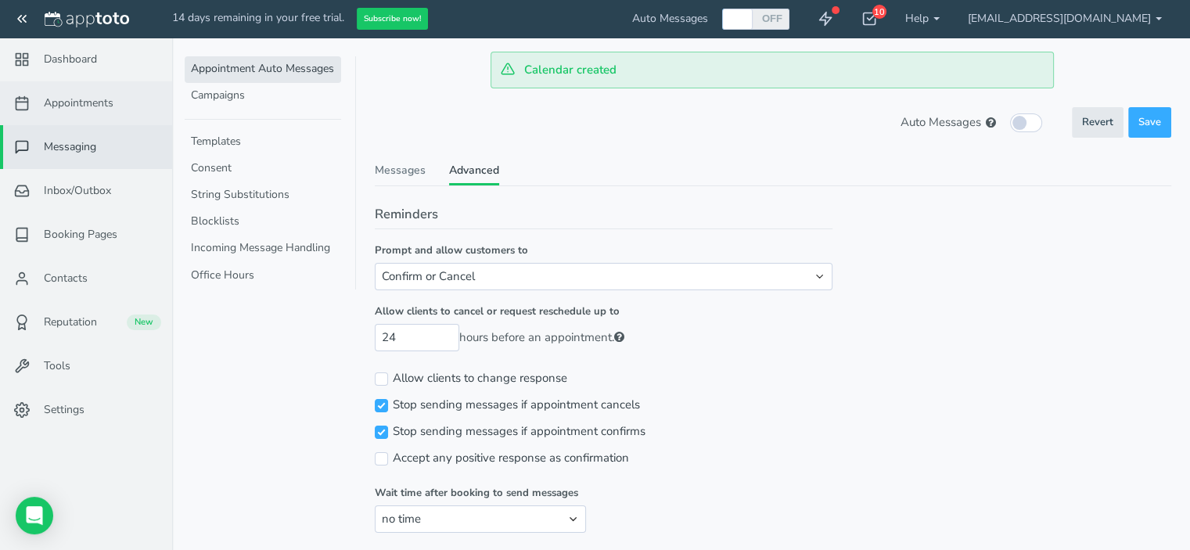
click at [110, 93] on link "Appointments" at bounding box center [86, 103] width 172 height 44
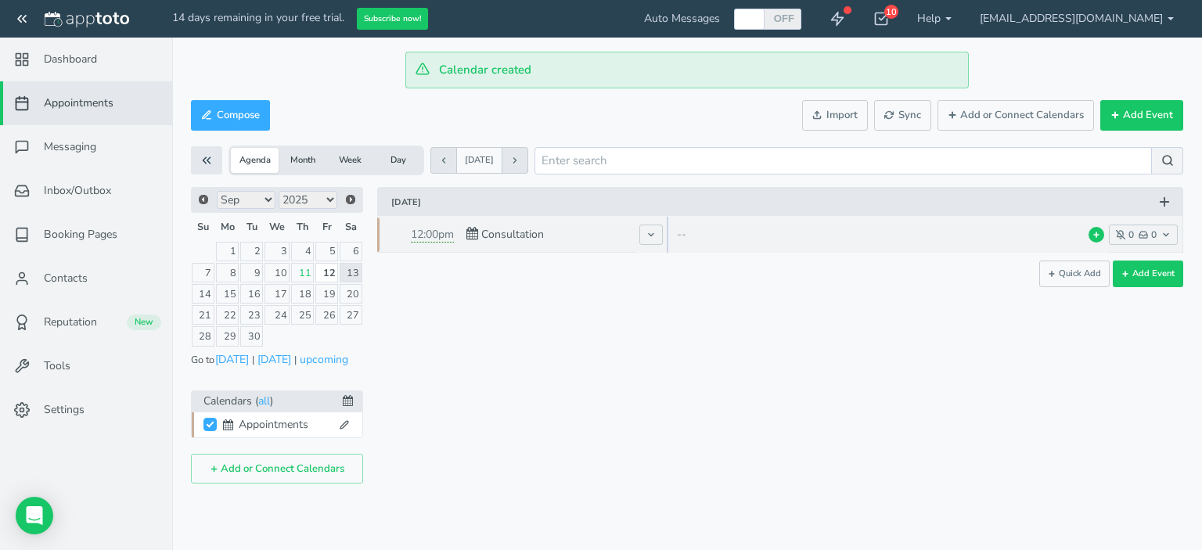
click at [687, 234] on p "--" at bounding box center [823, 235] width 293 height 16
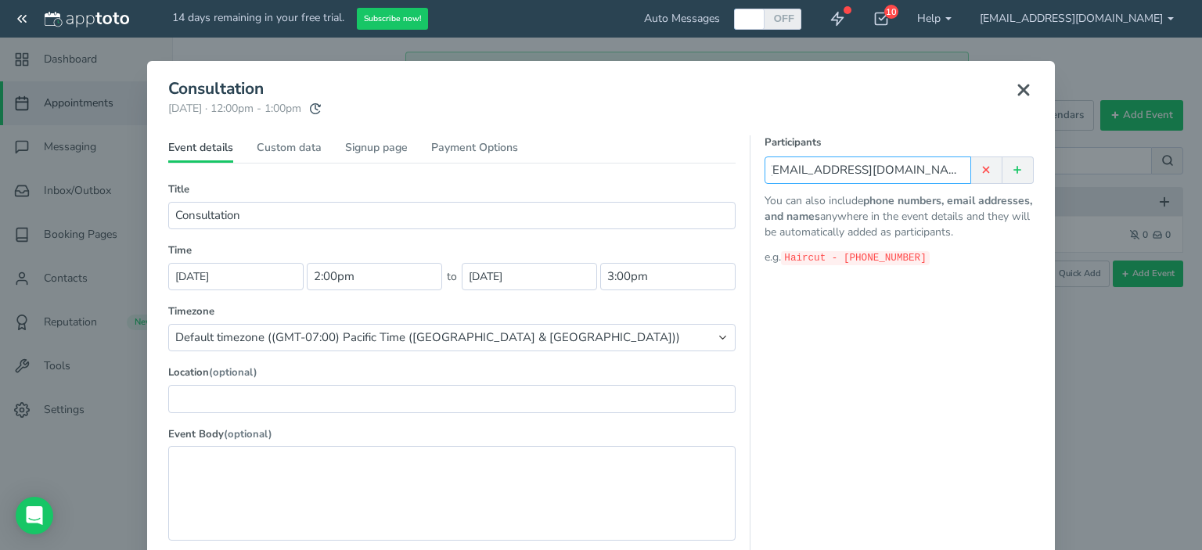
scroll to position [0, 10]
type input "matt@vipimaging.com; 949-278-5622"
click at [1015, 171] on icon at bounding box center [1016, 169] width 11 height 11
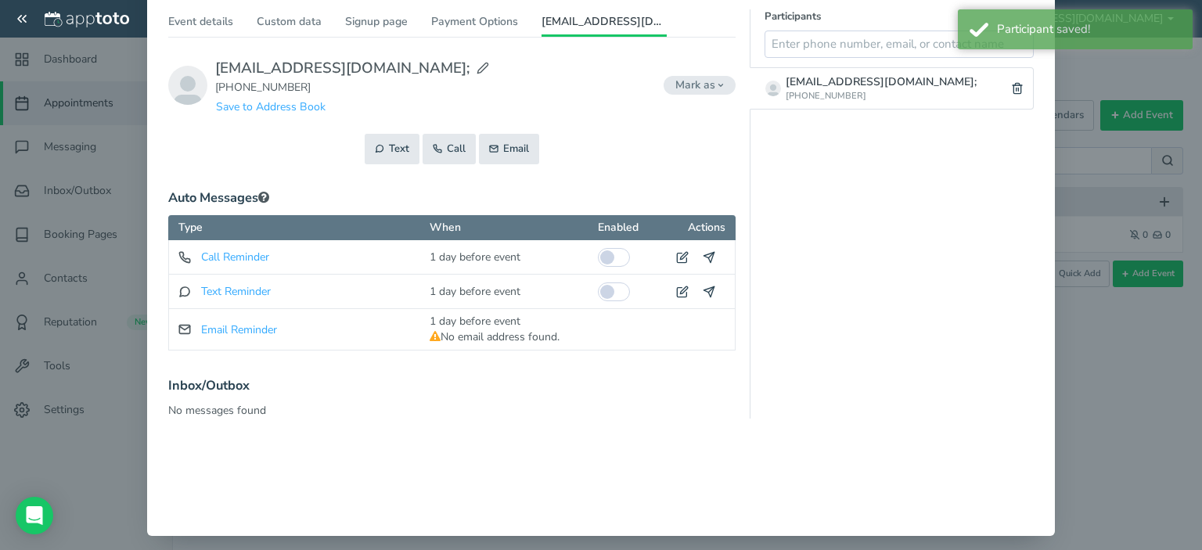
scroll to position [135, 0]
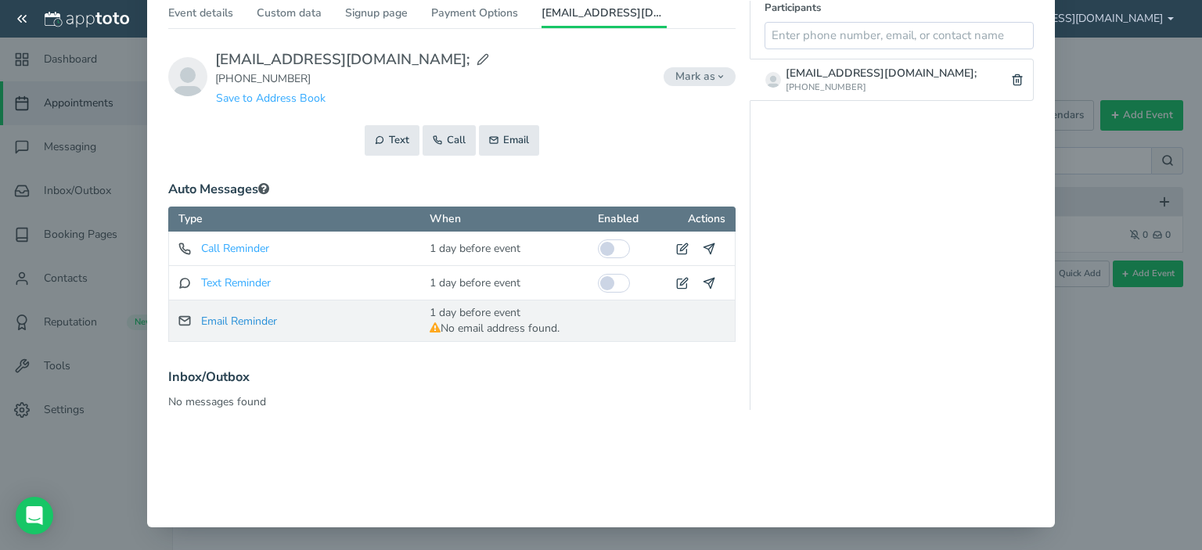
click at [253, 322] on span "Email Reminder" at bounding box center [239, 321] width 76 height 15
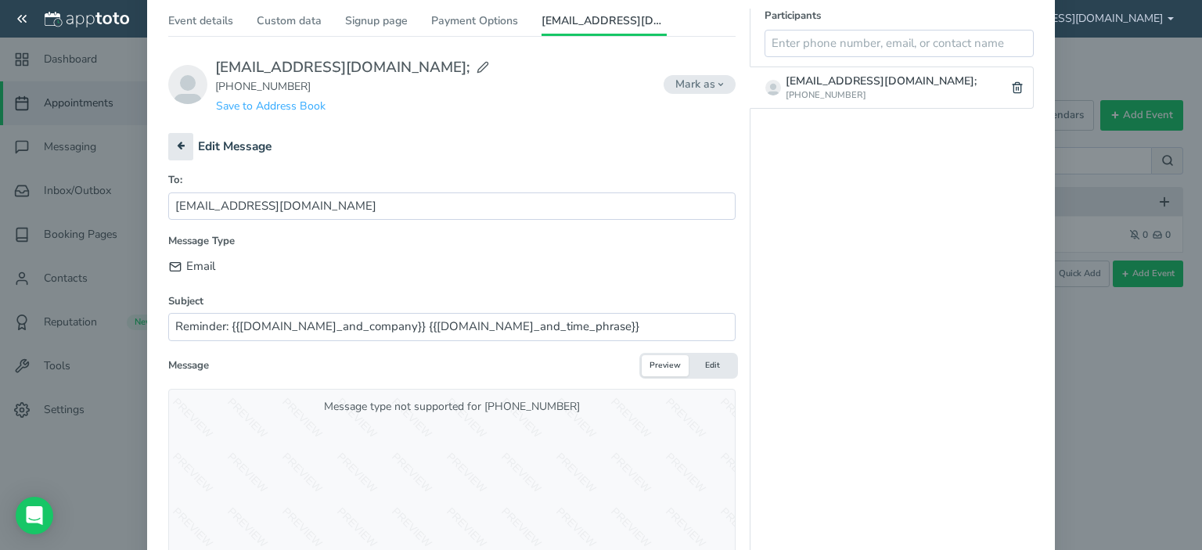
scroll to position [97, 0]
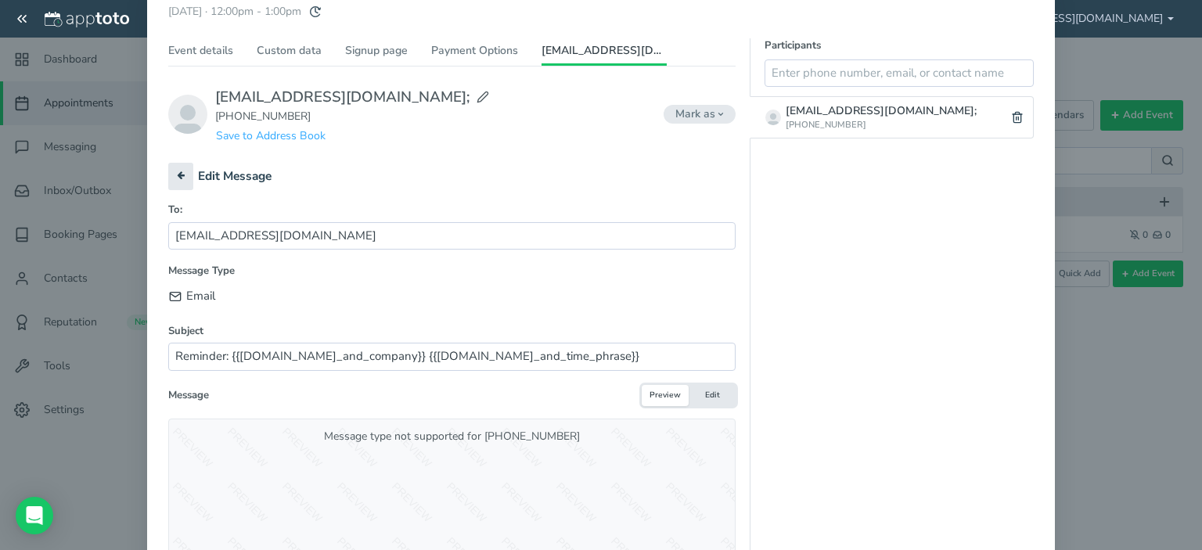
type input "[EMAIL_ADDRESS][DOMAIN_NAME]"
click at [416, 456] on div "Message type not supported for +19492785622" at bounding box center [451, 505] width 567 height 172
click at [436, 413] on div "Template Custom Message Type Email Subject Reminder: {{user.name_and_company}} …" at bounding box center [451, 427] width 567 height 327
click at [465, 345] on div "Subject Reminder: {{user.name_and_company}} {{event.day_and_time_phrase}}" at bounding box center [451, 347] width 567 height 47
click at [568, 385] on div "Message Preview Edit" at bounding box center [451, 395] width 567 height 21
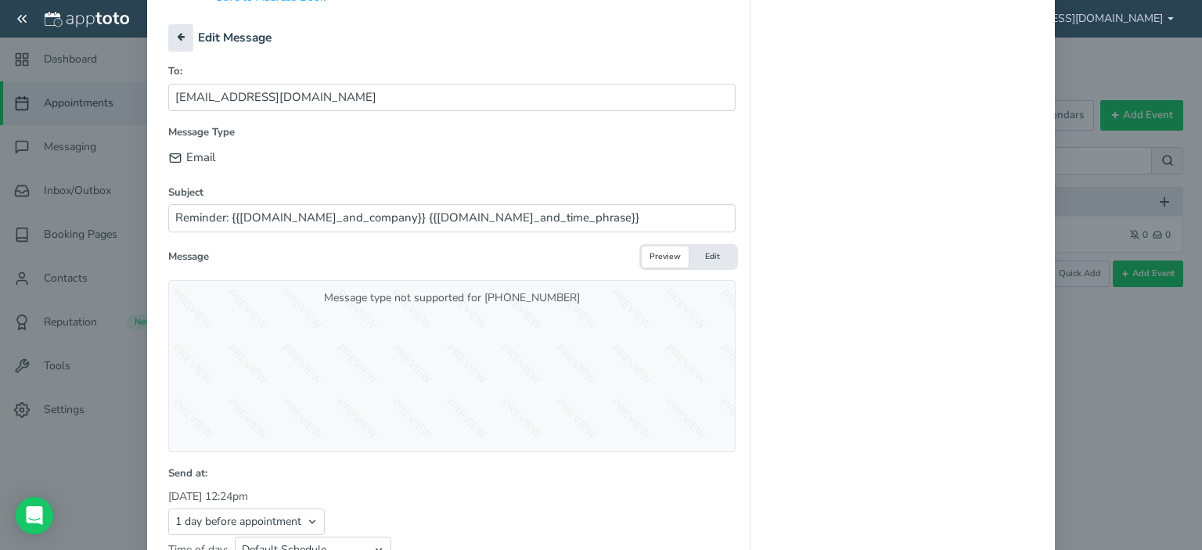
scroll to position [332, 0]
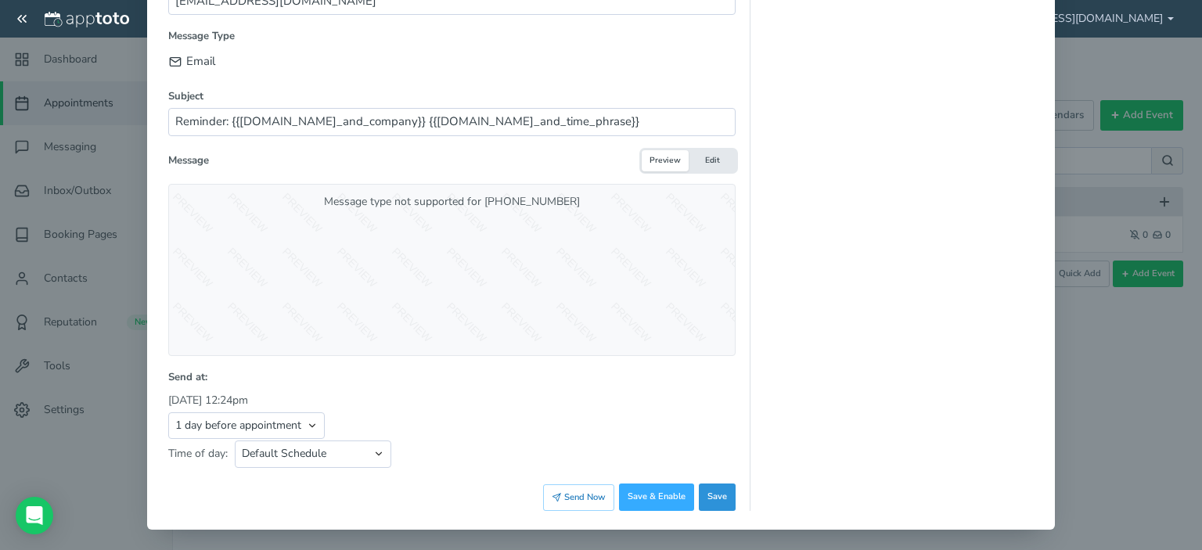
click at [706, 491] on button "Save" at bounding box center [717, 496] width 37 height 27
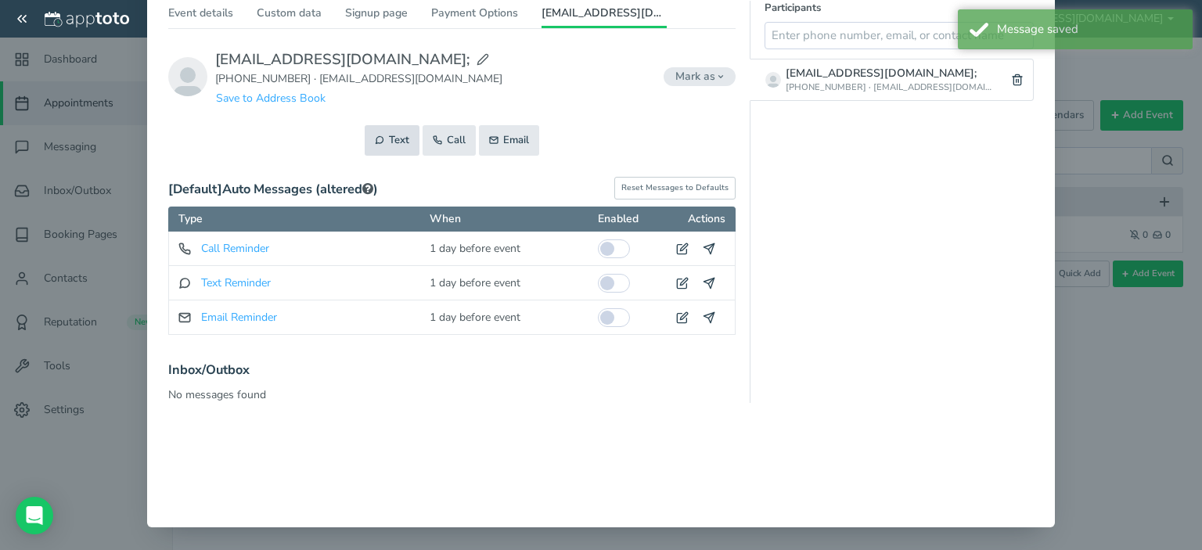
click at [380, 138] on button "Text" at bounding box center [392, 140] width 55 height 31
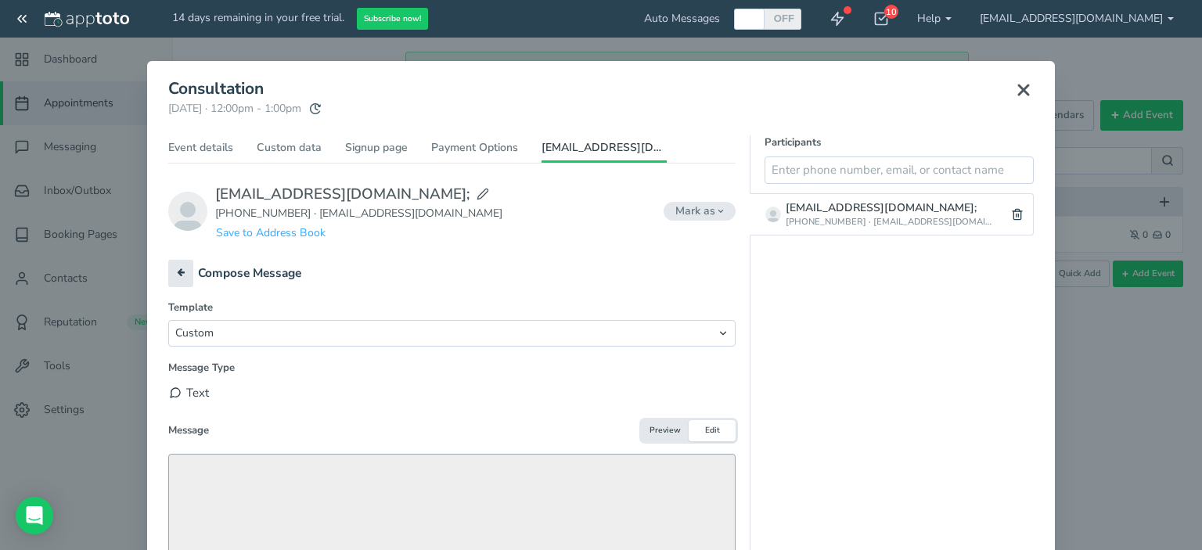
scroll to position [0, 0]
click at [611, 331] on select "Custom Ask to reschedule anytime (Text) Ask to reschedule next week (Text) Basi…" at bounding box center [451, 333] width 567 height 27
click at [560, 256] on div "Event details Custom data Signup page Payment Options matt@vipimaging.com; matt…" at bounding box center [451, 404] width 567 height 529
click at [180, 271] on button at bounding box center [180, 273] width 25 height 27
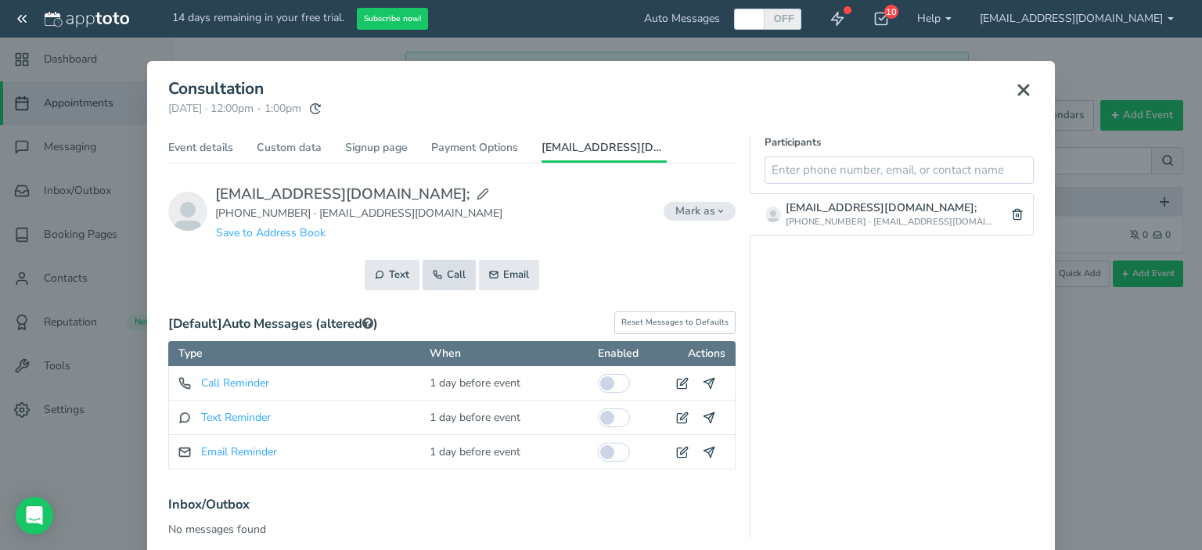
click at [443, 267] on button "Call" at bounding box center [448, 275] width 53 height 31
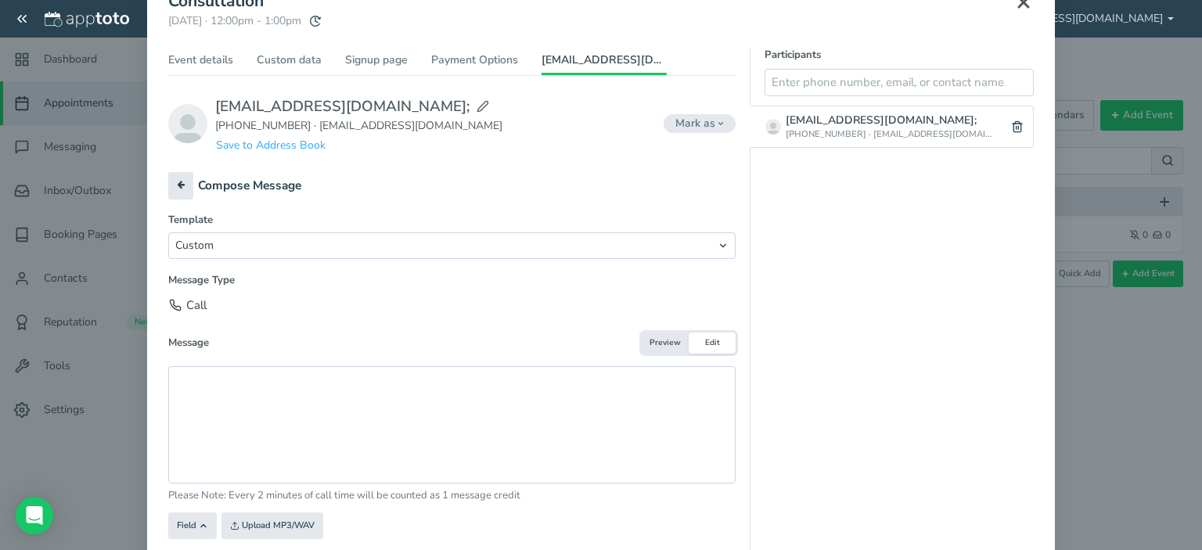
scroll to position [157, 0]
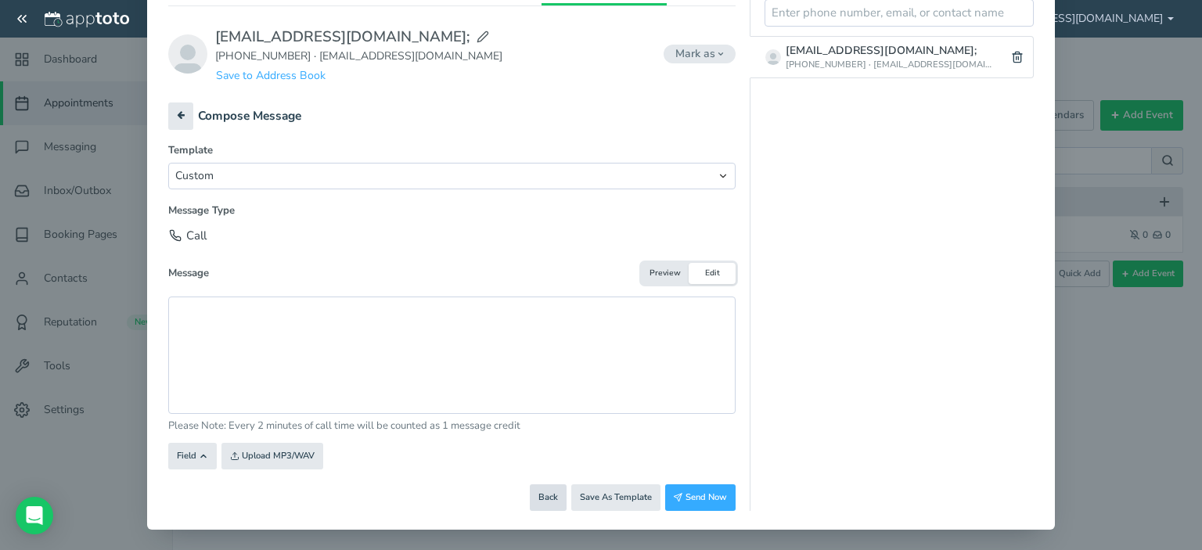
click at [551, 498] on button "Back" at bounding box center [548, 497] width 37 height 27
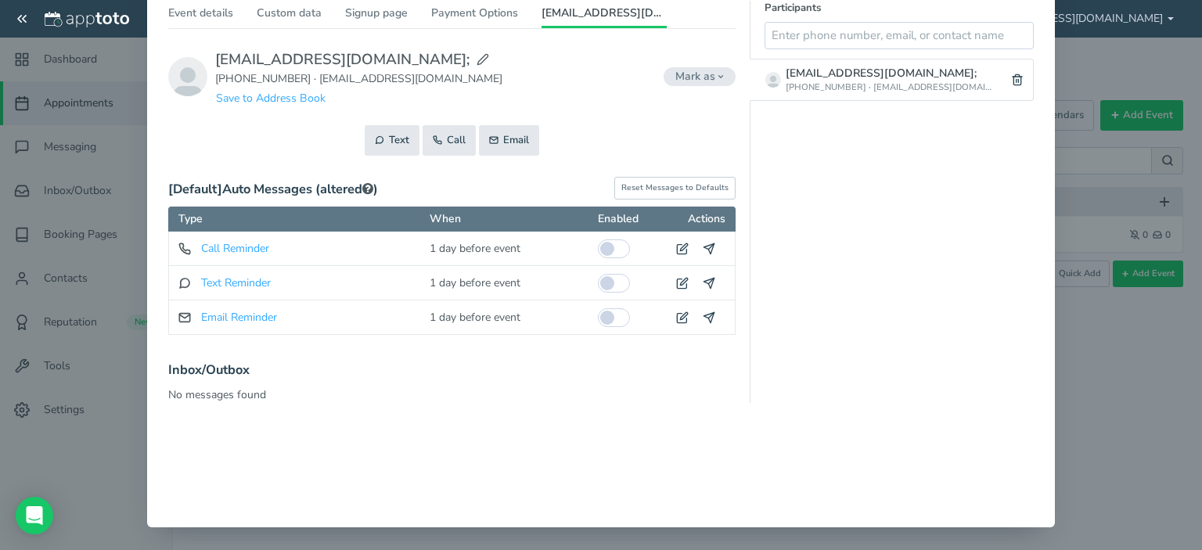
click at [1051, 409] on div "× Consultation [DATE] · 12:00pm - 1:00pm Public reschedule link Event details C…" at bounding box center [601, 275] width 1202 height 550
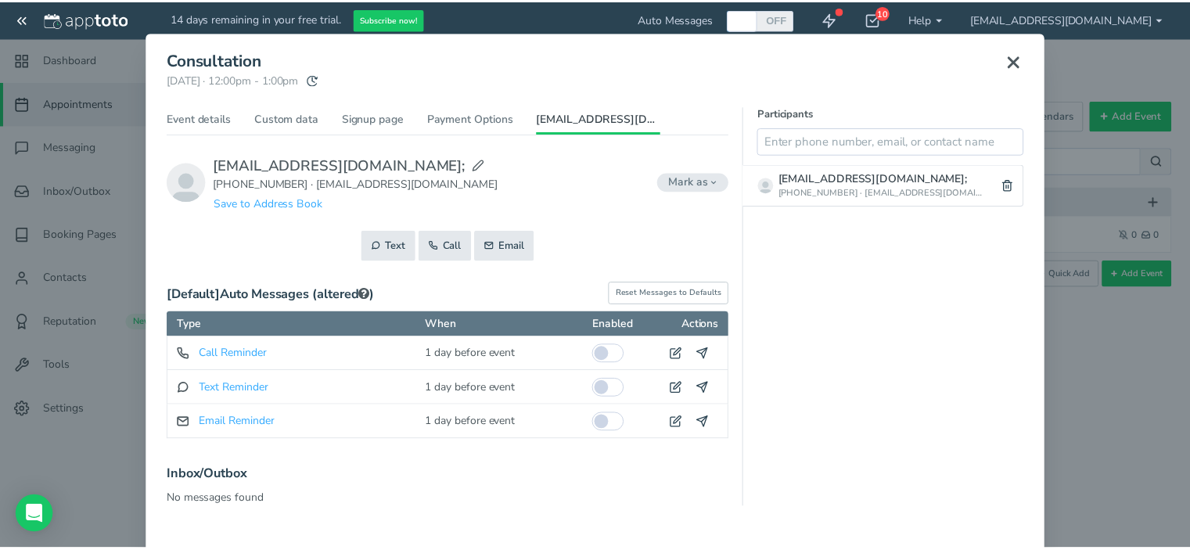
scroll to position [0, 0]
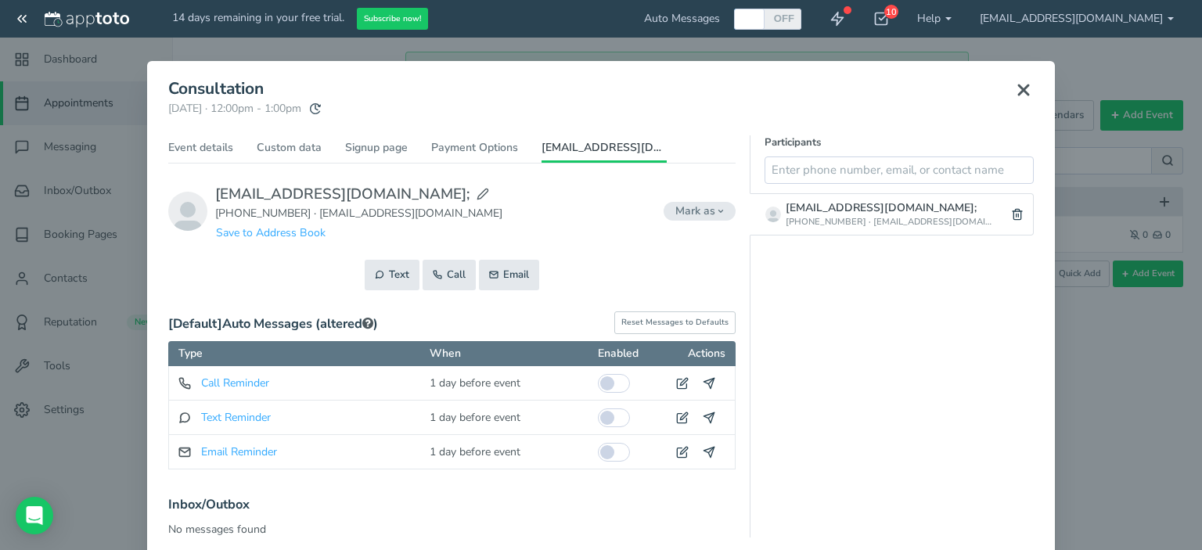
click at [1019, 91] on use at bounding box center [1023, 89] width 9 height 9
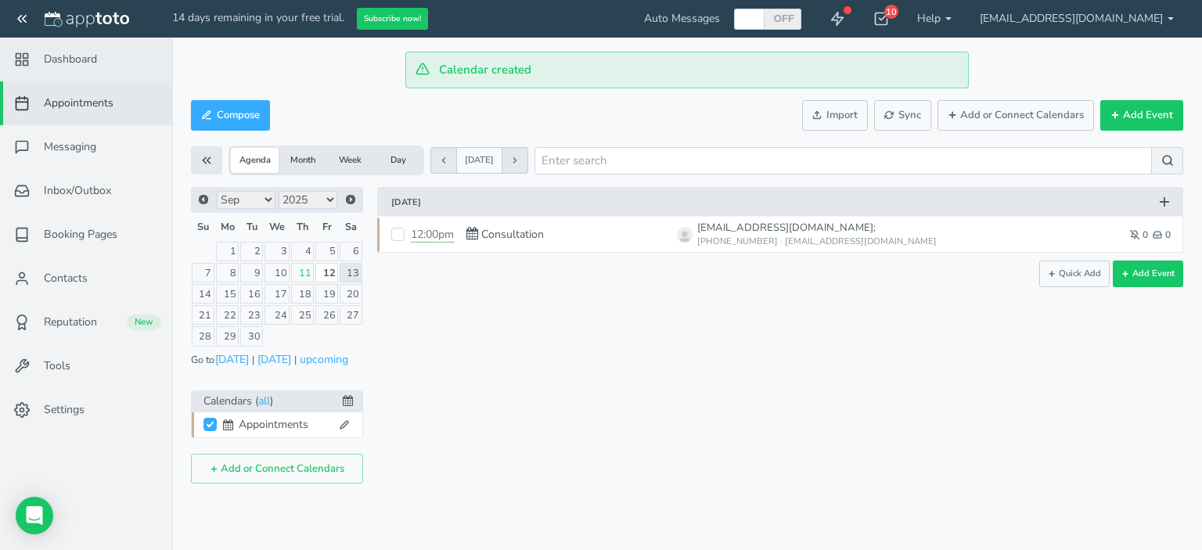
click at [76, 46] on link "Dashboard" at bounding box center [86, 60] width 172 height 44
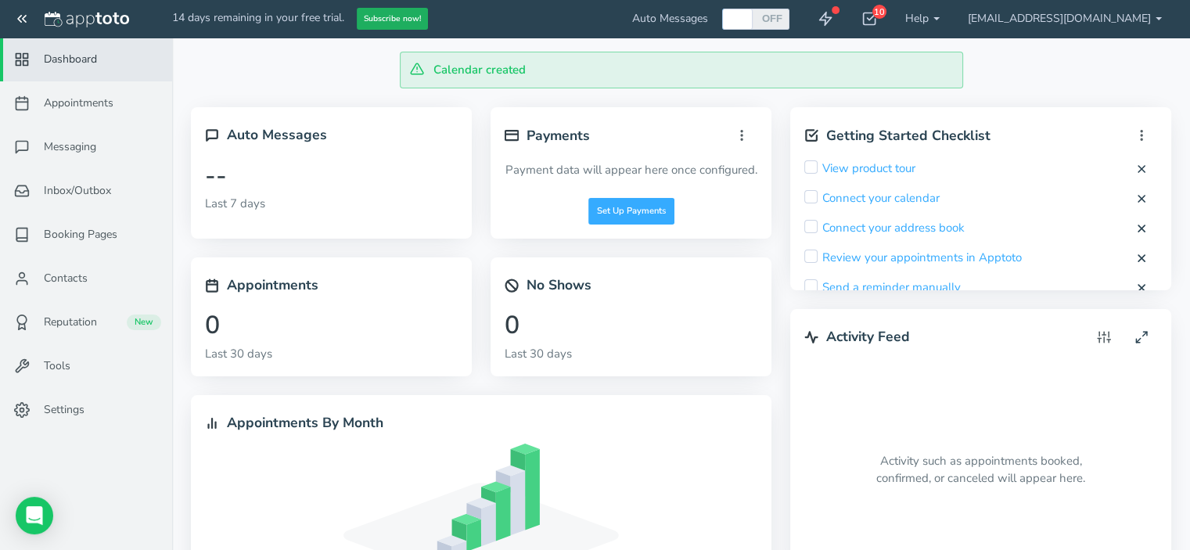
click at [408, 16] on button "Subscribe now!" at bounding box center [392, 19] width 71 height 23
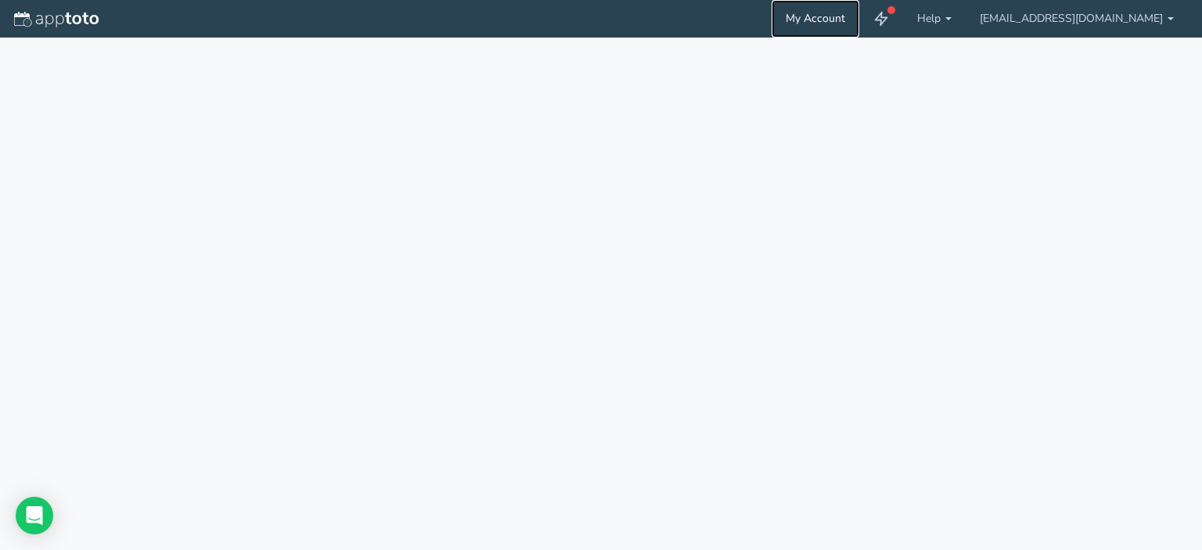
click at [859, 16] on link "My Account" at bounding box center [815, 19] width 88 height 38
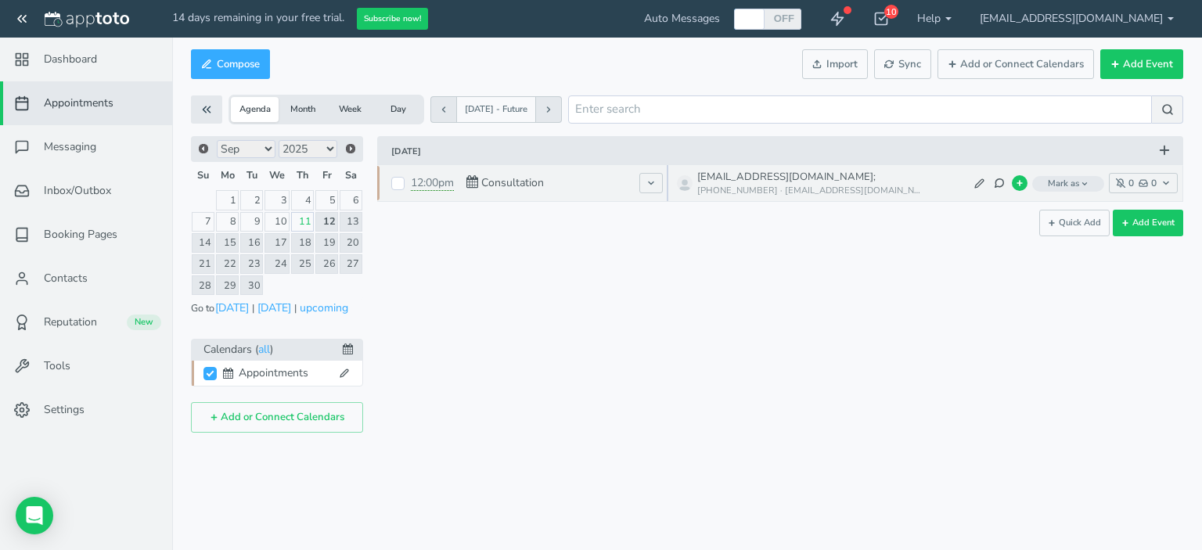
click at [400, 175] on span at bounding box center [397, 183] width 13 height 36
click at [400, 185] on input "checkbox" at bounding box center [397, 183] width 13 height 13
checkbox input "true"
click at [997, 184] on icon at bounding box center [998, 183] width 11 height 11
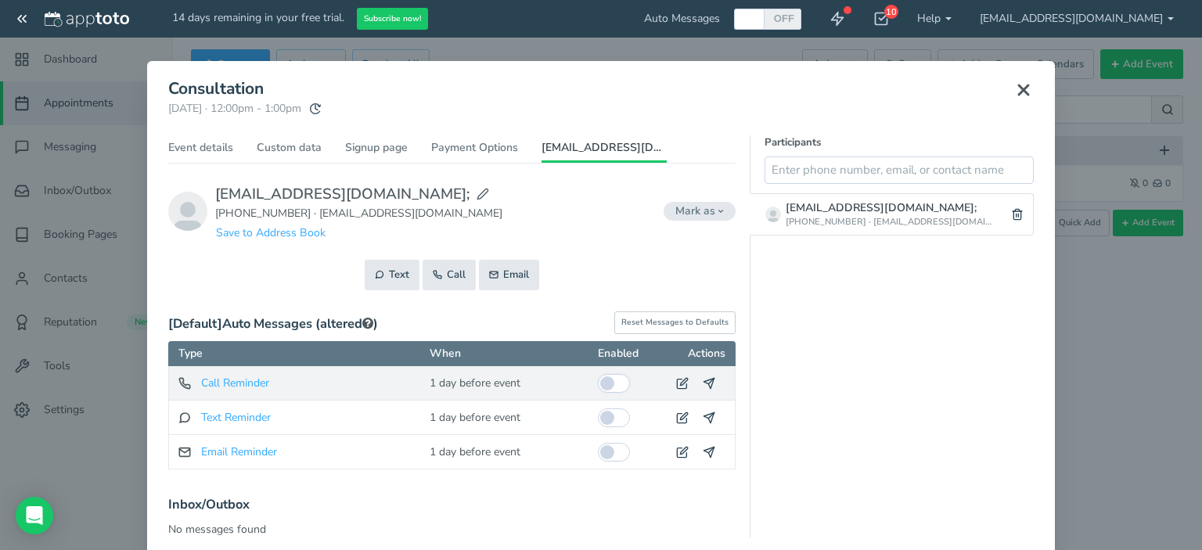
click at [618, 380] on input "checkbox" at bounding box center [614, 383] width 32 height 19
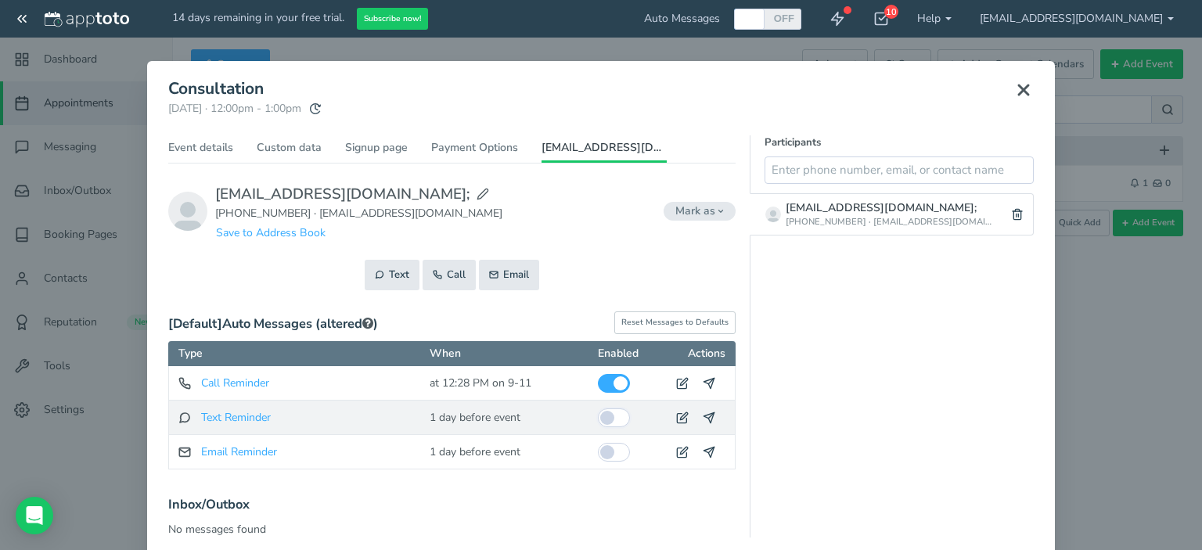
click at [616, 413] on input "checkbox" at bounding box center [614, 417] width 32 height 19
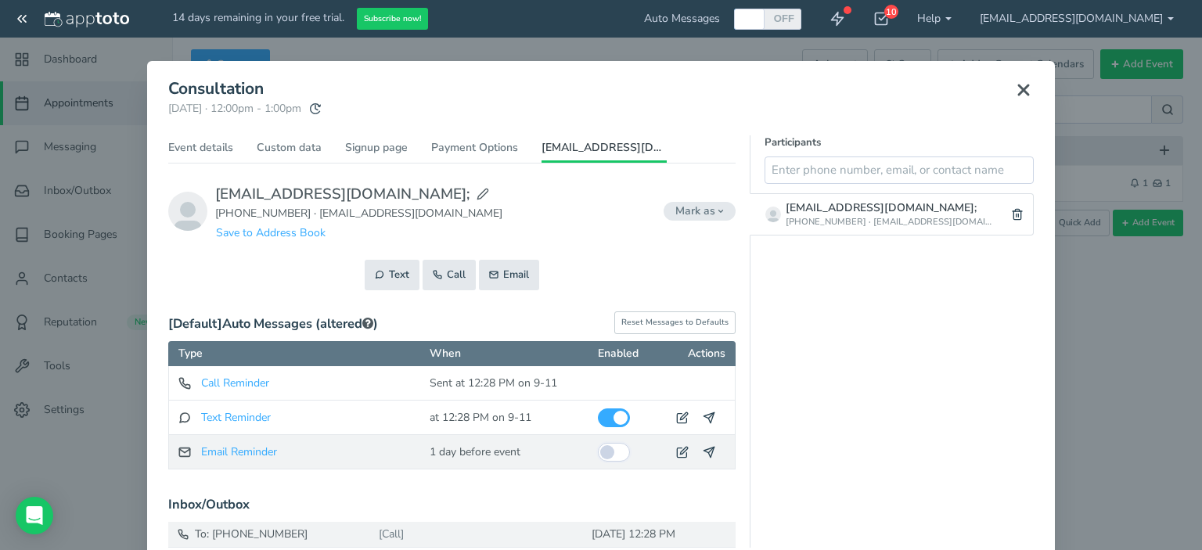
click at [616, 453] on input "checkbox" at bounding box center [614, 452] width 32 height 19
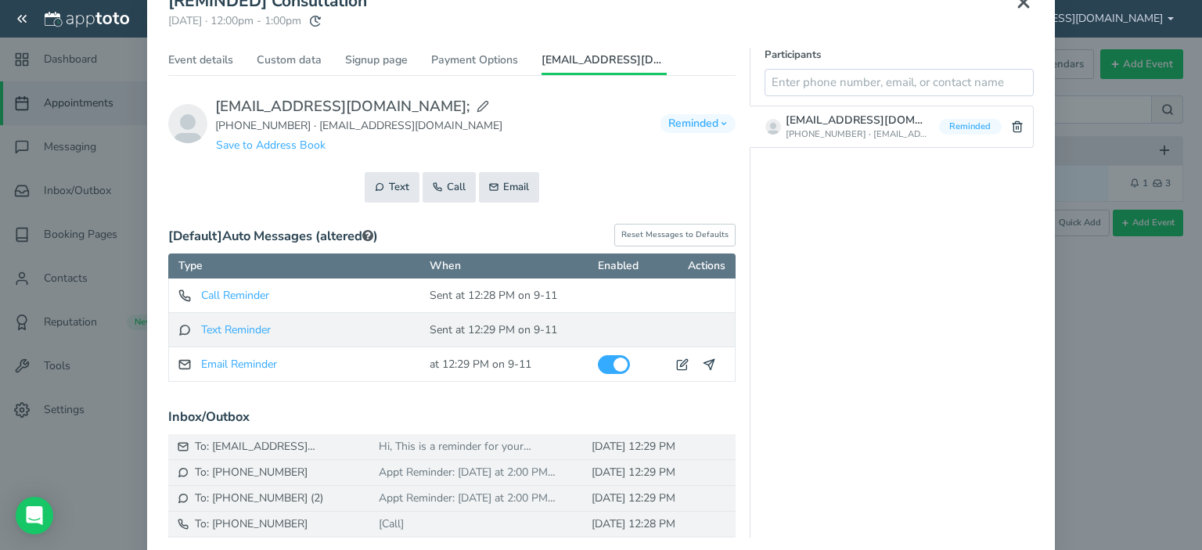
scroll to position [135, 0]
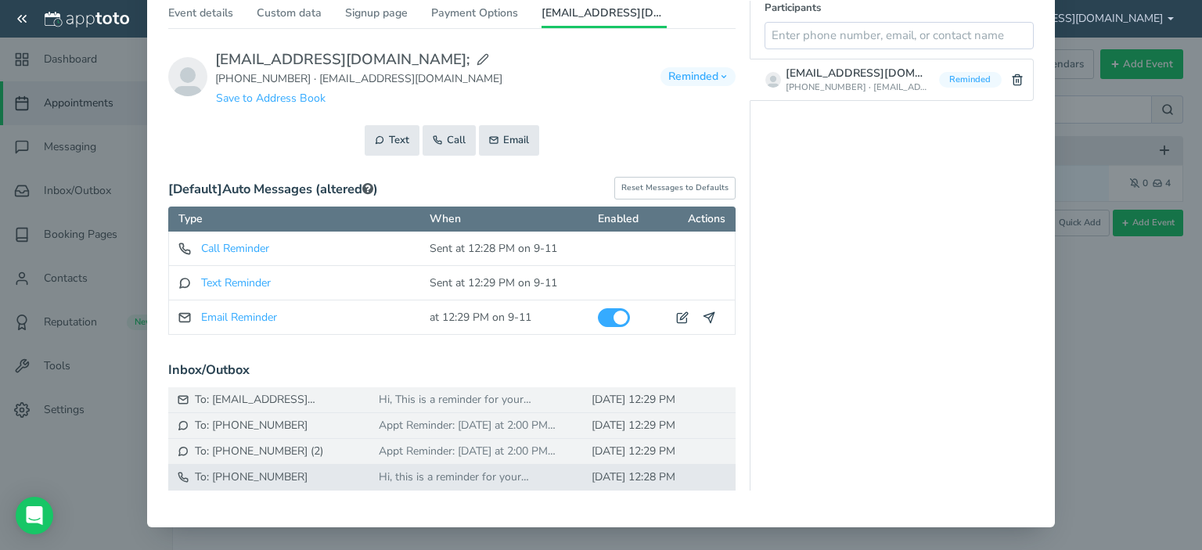
click at [431, 472] on div "Hi, this is a reminder for your appointment with [PERSON_NAME] at VIP Imaging […" at bounding box center [467, 477] width 196 height 16
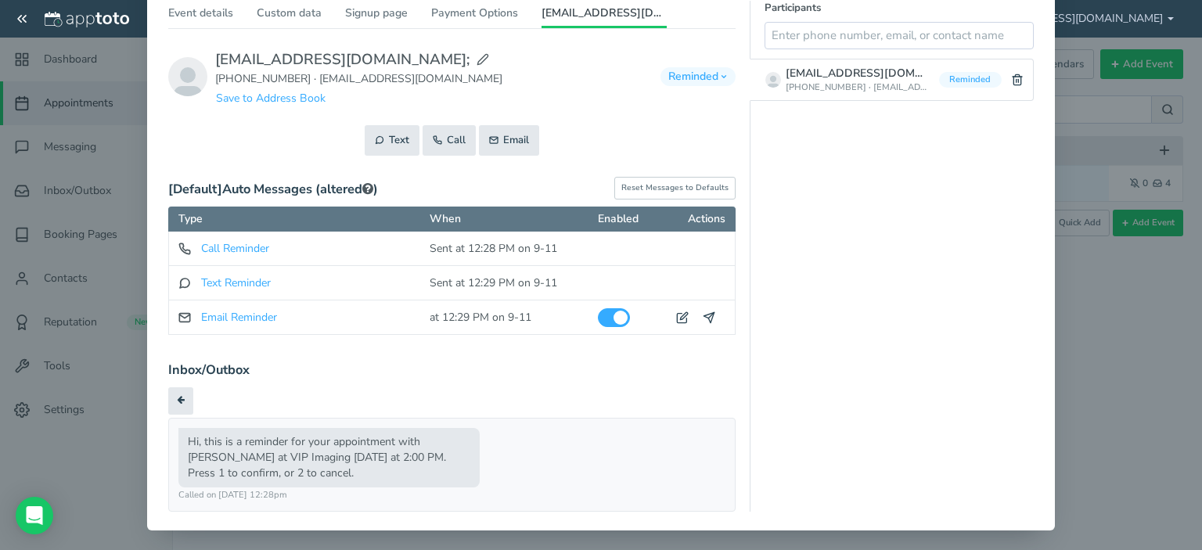
click at [321, 401] on div "Messages above this line are from previous conversations (show previous convers…" at bounding box center [451, 449] width 567 height 124
click at [177, 397] on icon at bounding box center [181, 400] width 8 height 9
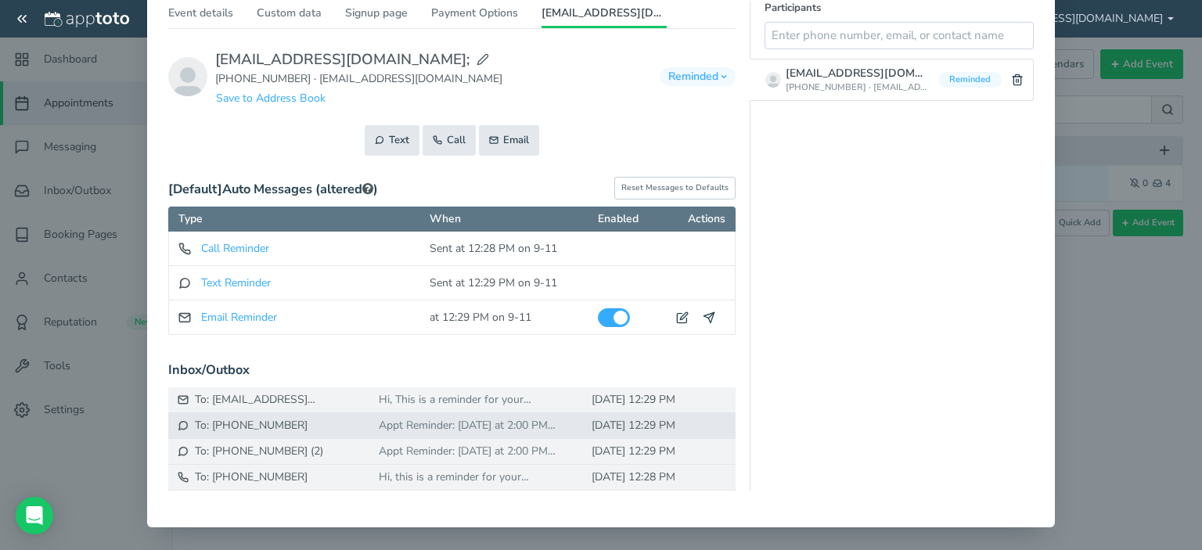
click at [435, 424] on div "Appt Reminder: [DATE] at 2:00 PM with [PERSON_NAME] at VIP Imaging [URL][DOMAIN…" at bounding box center [467, 426] width 196 height 16
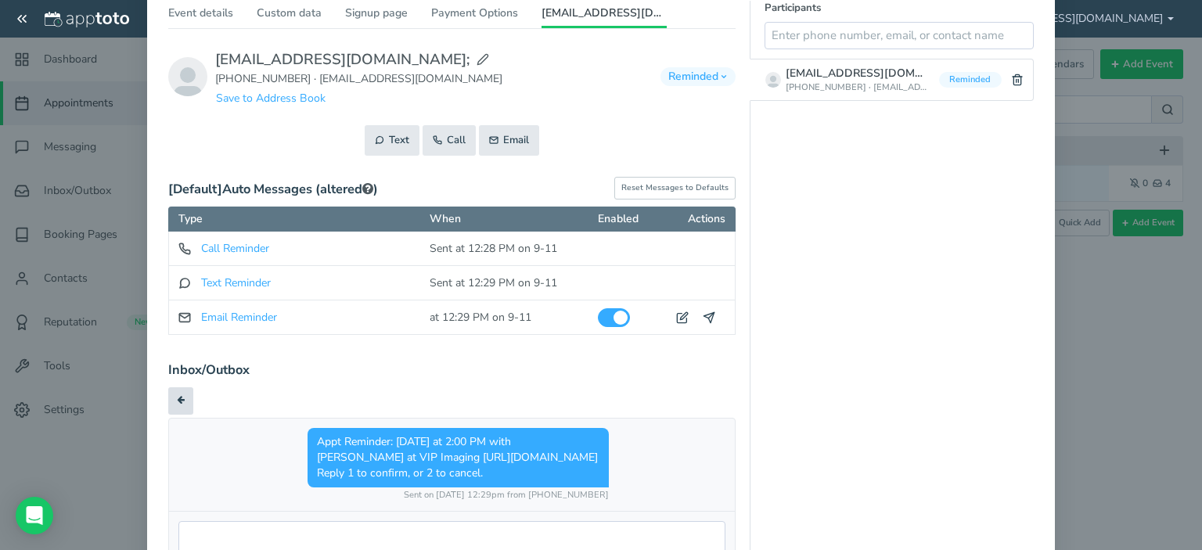
click at [172, 393] on button at bounding box center [180, 400] width 25 height 27
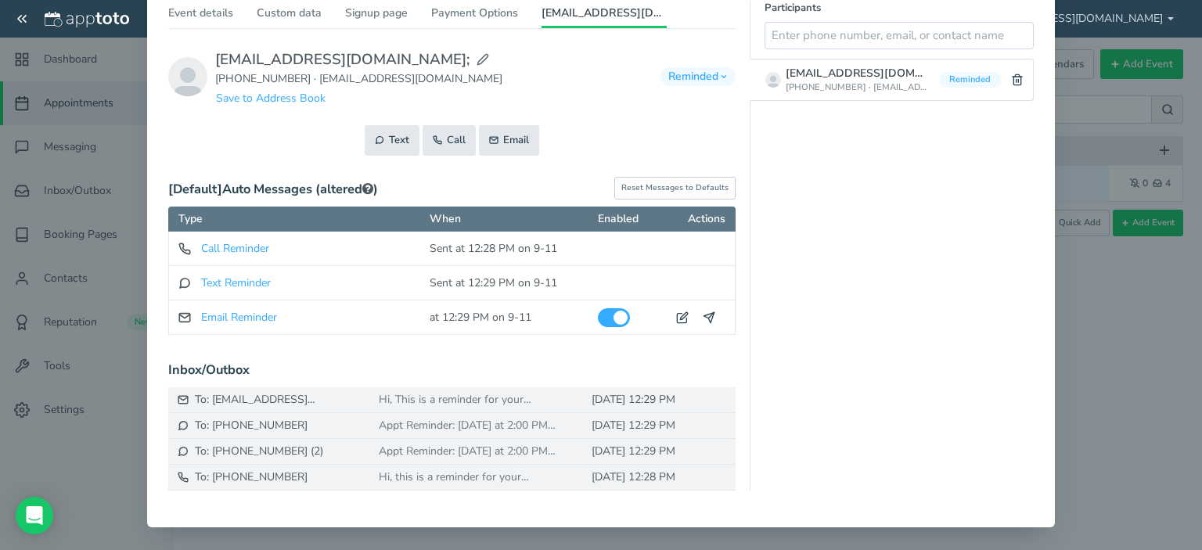
click at [1133, 433] on div "× [REMINDED] Consultation [DATE] · 12:00pm - 1:00pm Public reschedule link Even…" at bounding box center [601, 275] width 1202 height 550
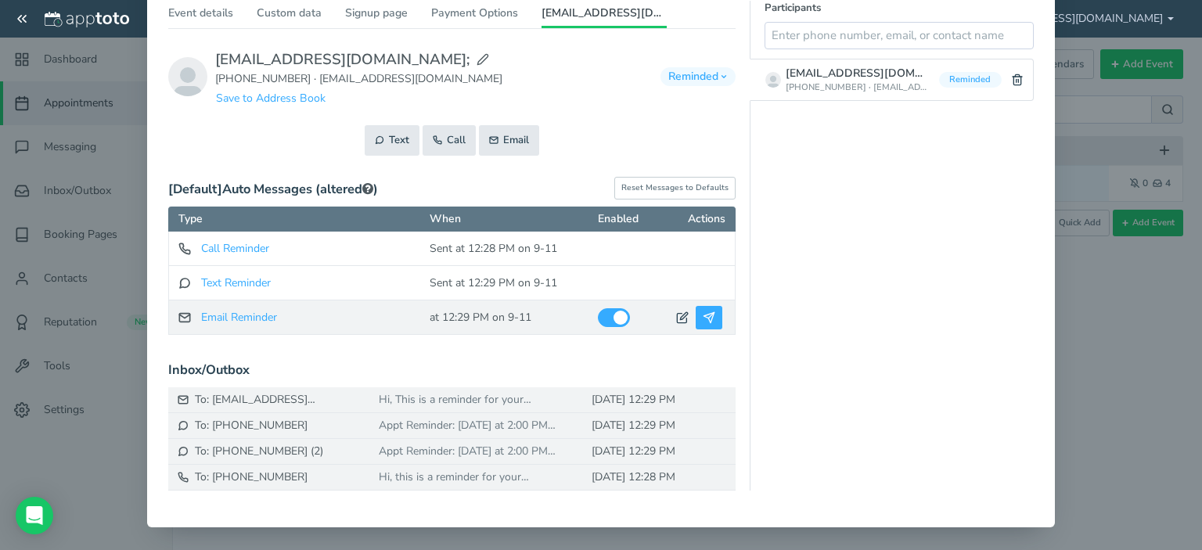
click at [710, 314] on button at bounding box center [708, 317] width 27 height 23
